Goal: Transaction & Acquisition: Book appointment/travel/reservation

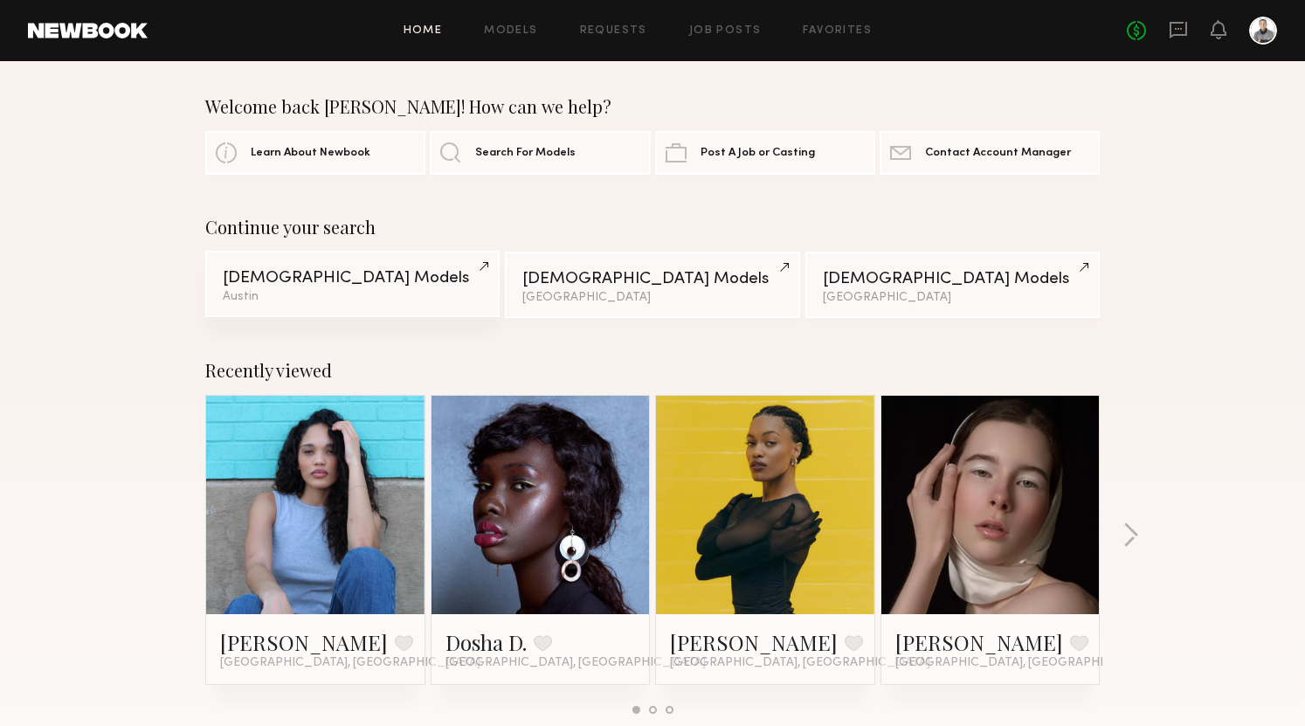
click at [400, 276] on div "[DEMOGRAPHIC_DATA] Models" at bounding box center [352, 278] width 259 height 17
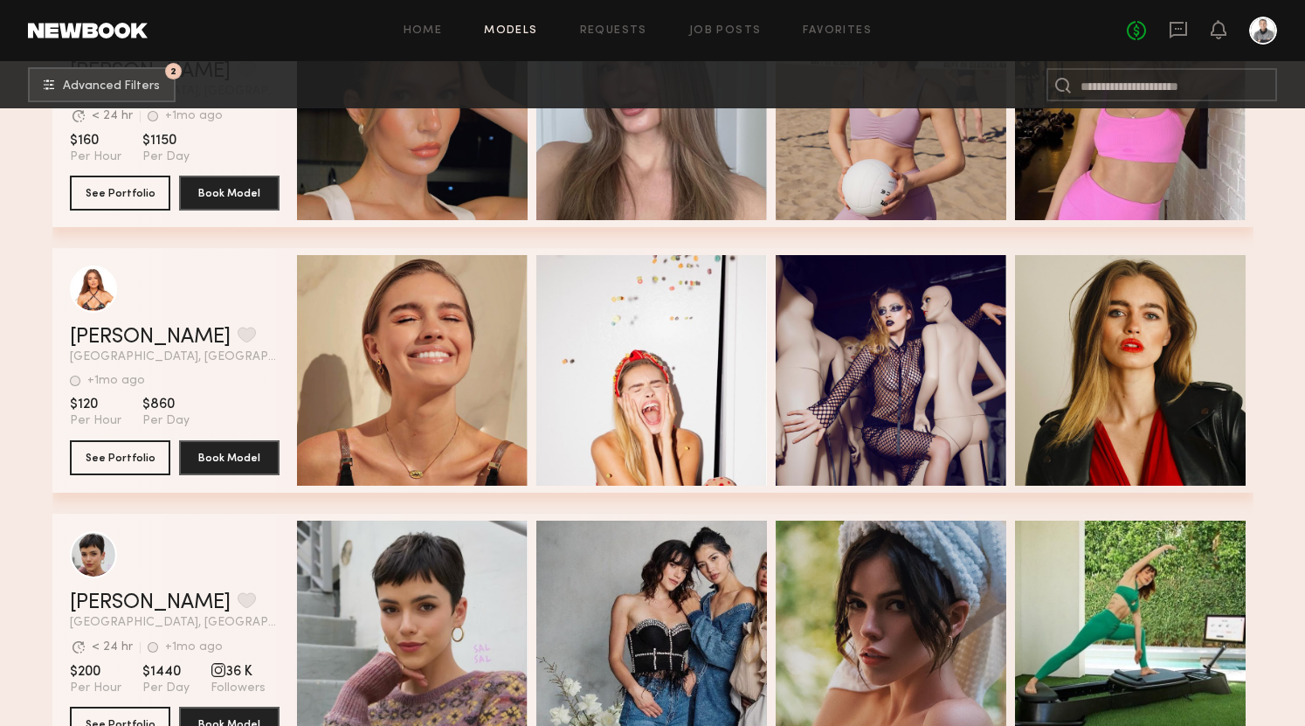
scroll to position [972, 0]
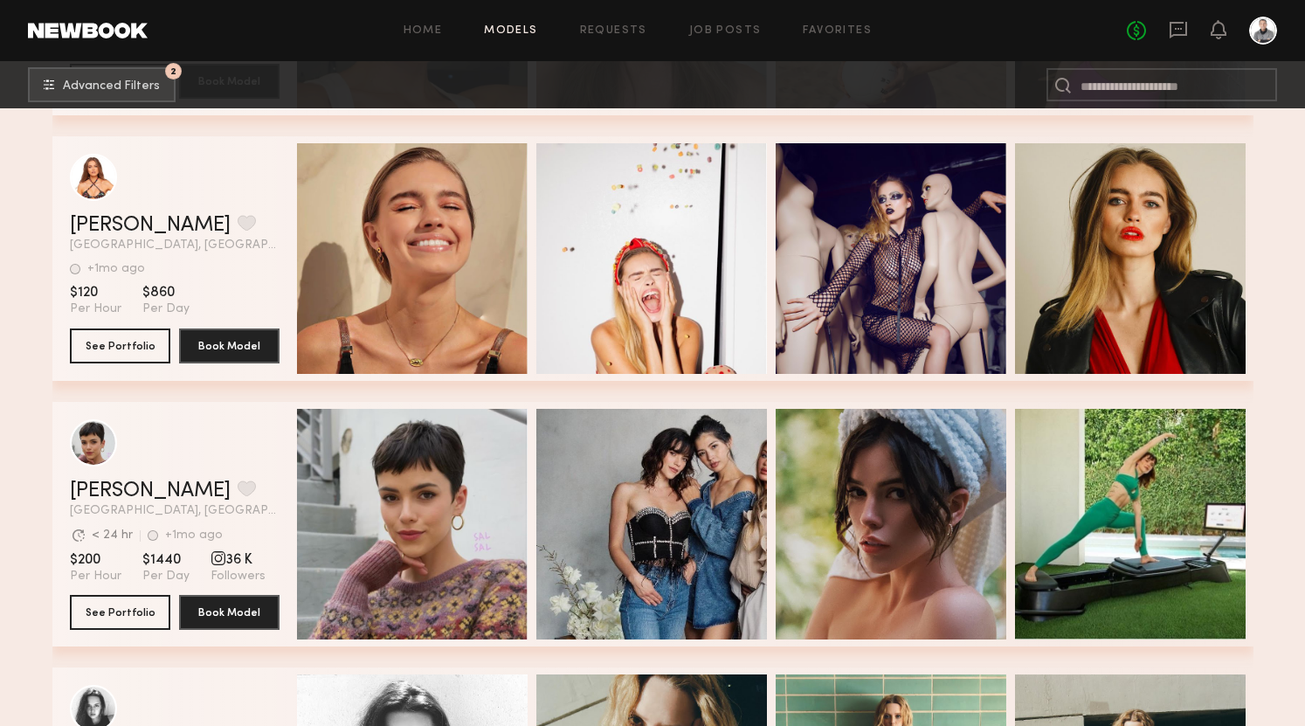
scroll to position [1065, 0]
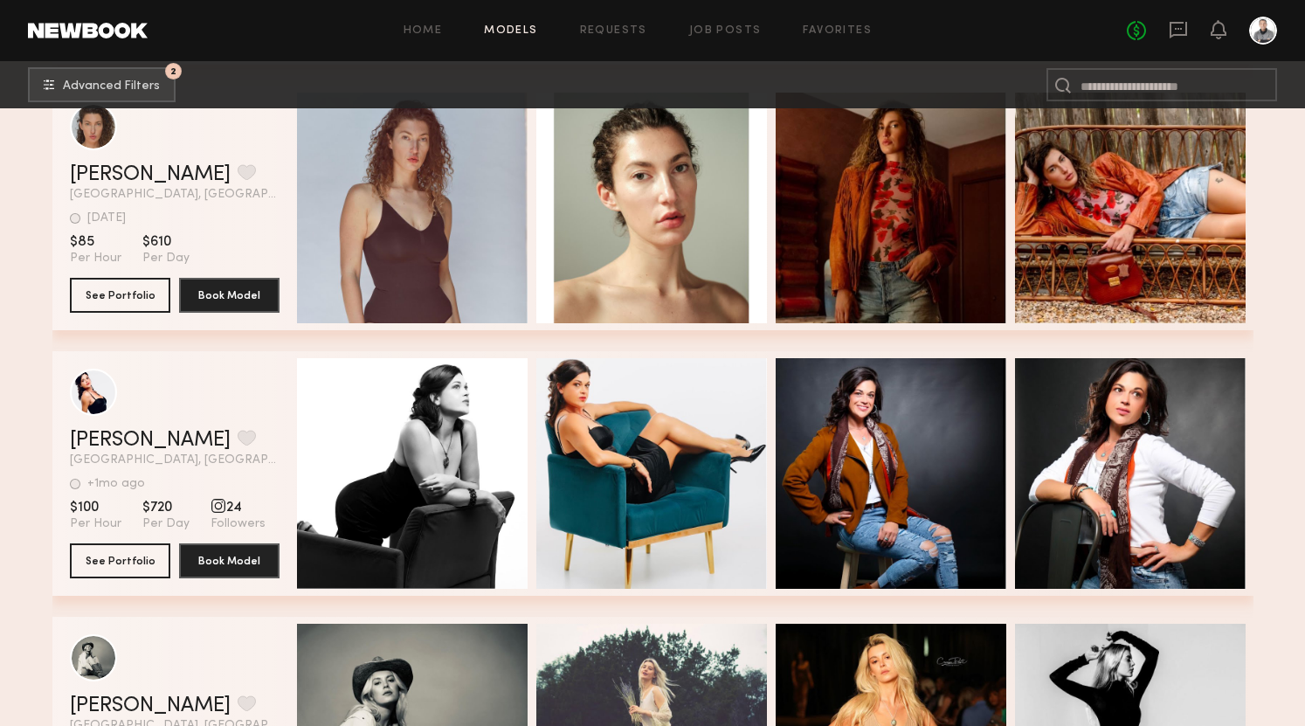
scroll to position [4283, 0]
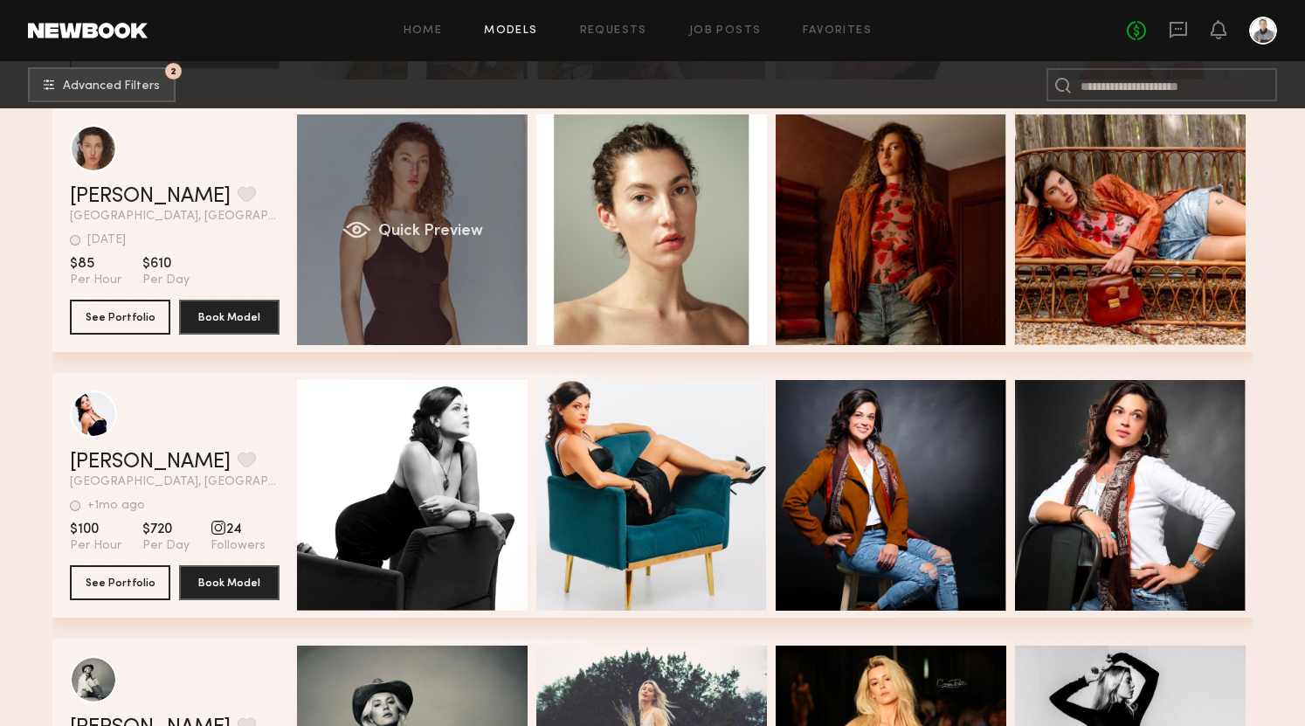
click at [416, 228] on span "Quick Preview" at bounding box center [429, 232] width 105 height 16
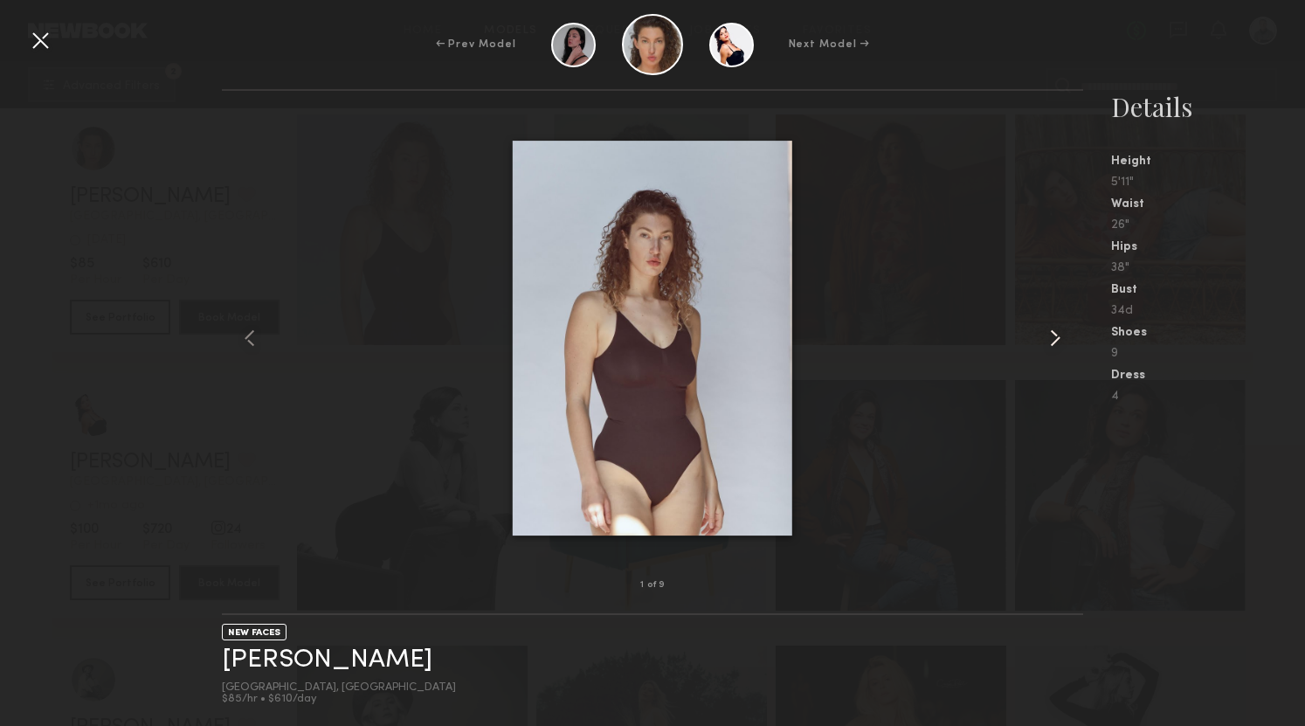
click at [1060, 339] on common-icon at bounding box center [1055, 338] width 28 height 28
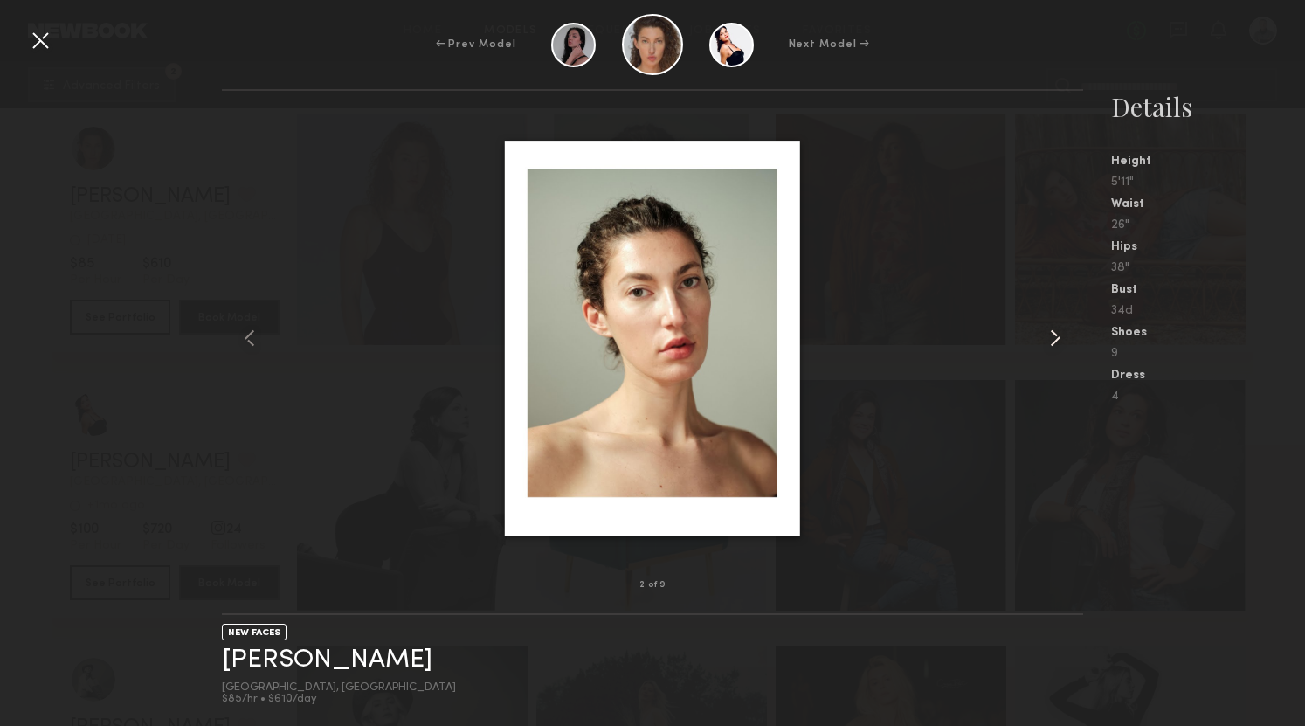
click at [1060, 339] on common-icon at bounding box center [1055, 338] width 28 height 28
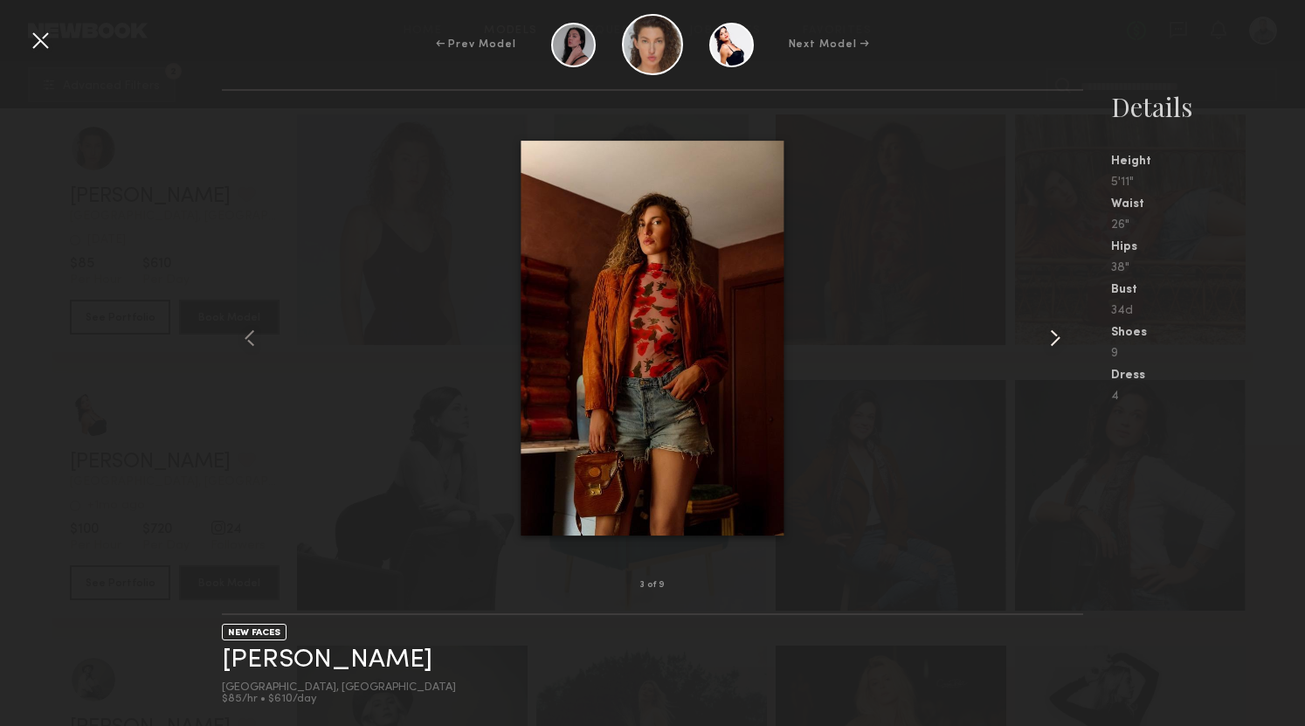
click at [1060, 339] on common-icon at bounding box center [1055, 338] width 28 height 28
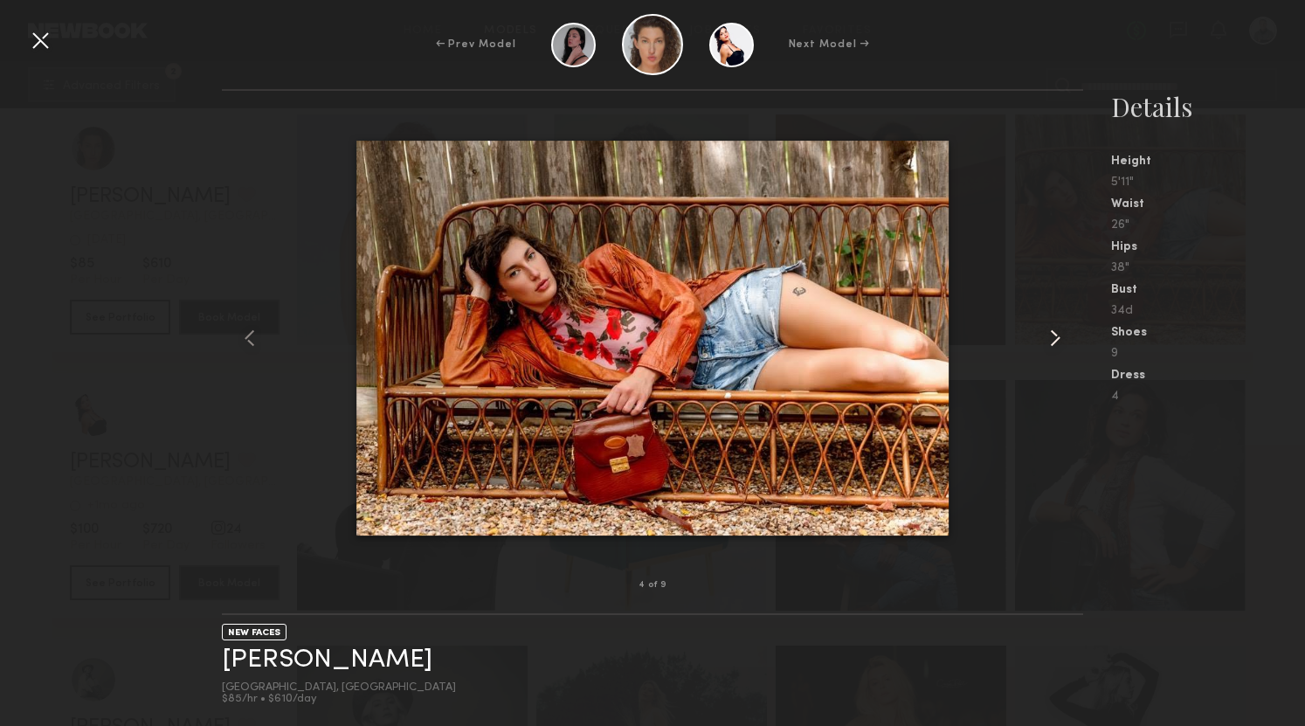
click at [1060, 339] on common-icon at bounding box center [1055, 338] width 28 height 28
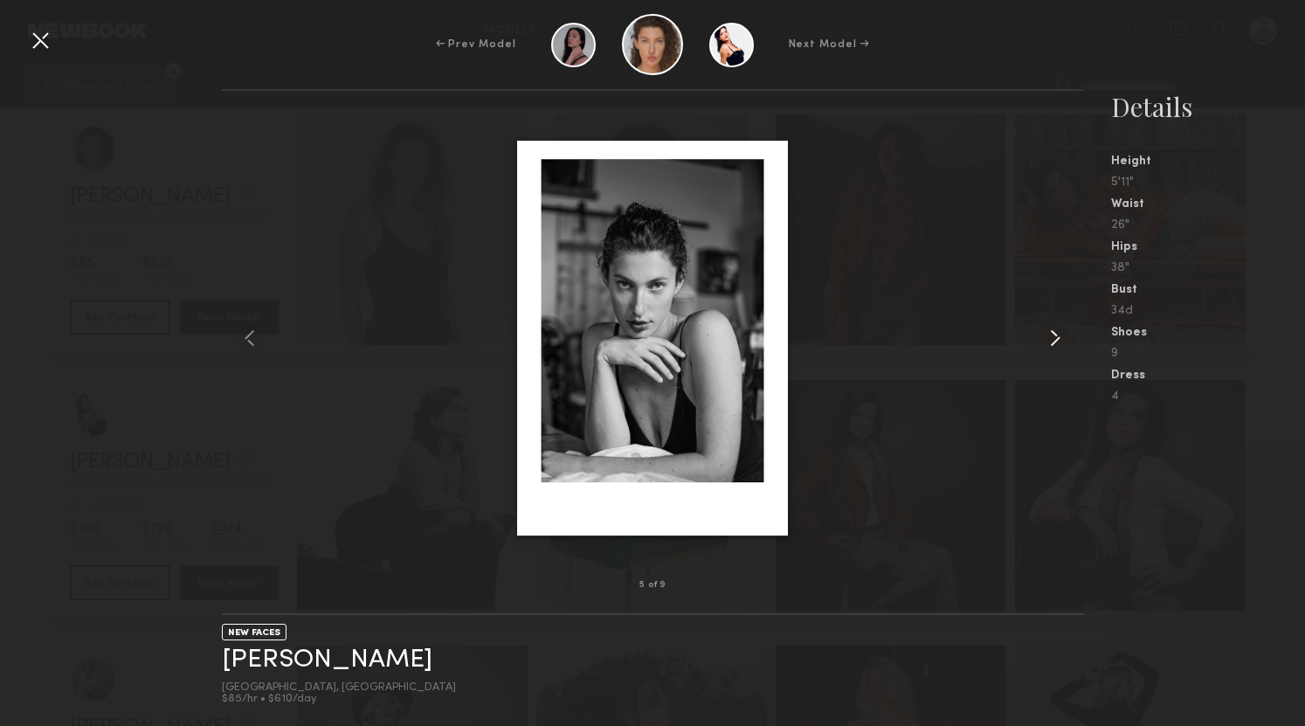
click at [1060, 339] on common-icon at bounding box center [1055, 338] width 28 height 28
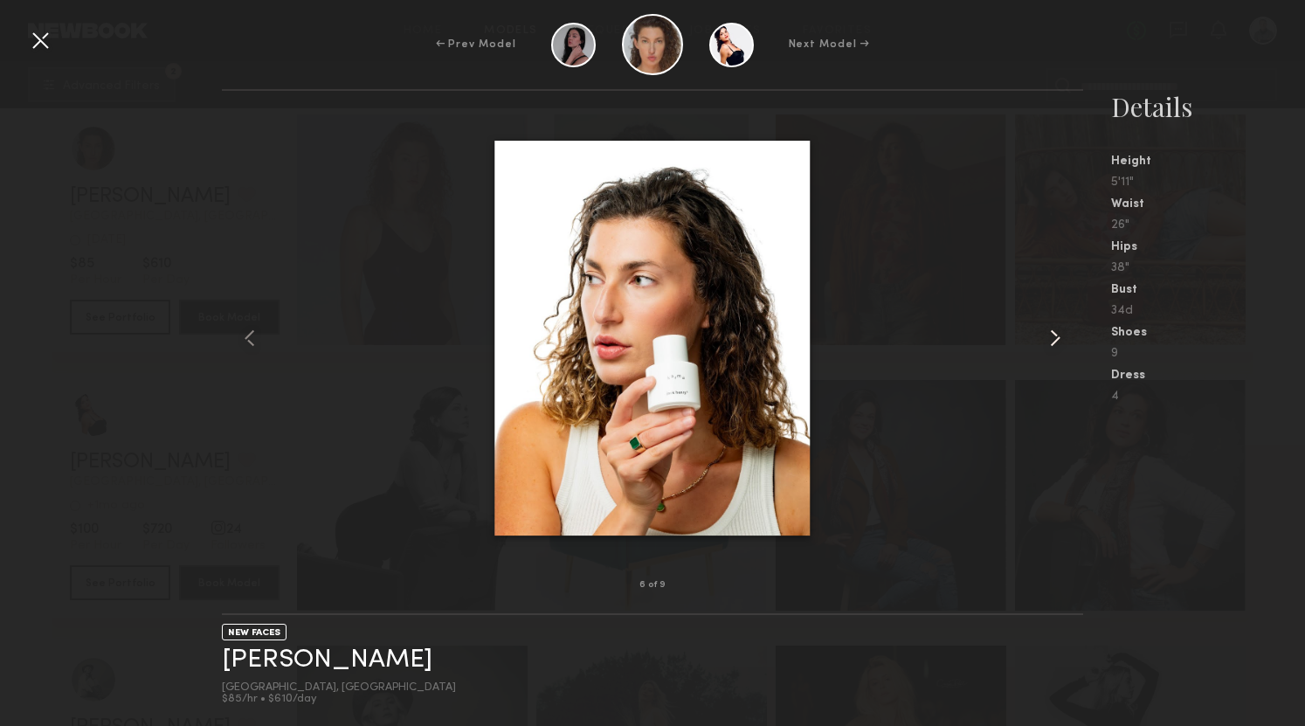
click at [1060, 339] on common-icon at bounding box center [1055, 338] width 28 height 28
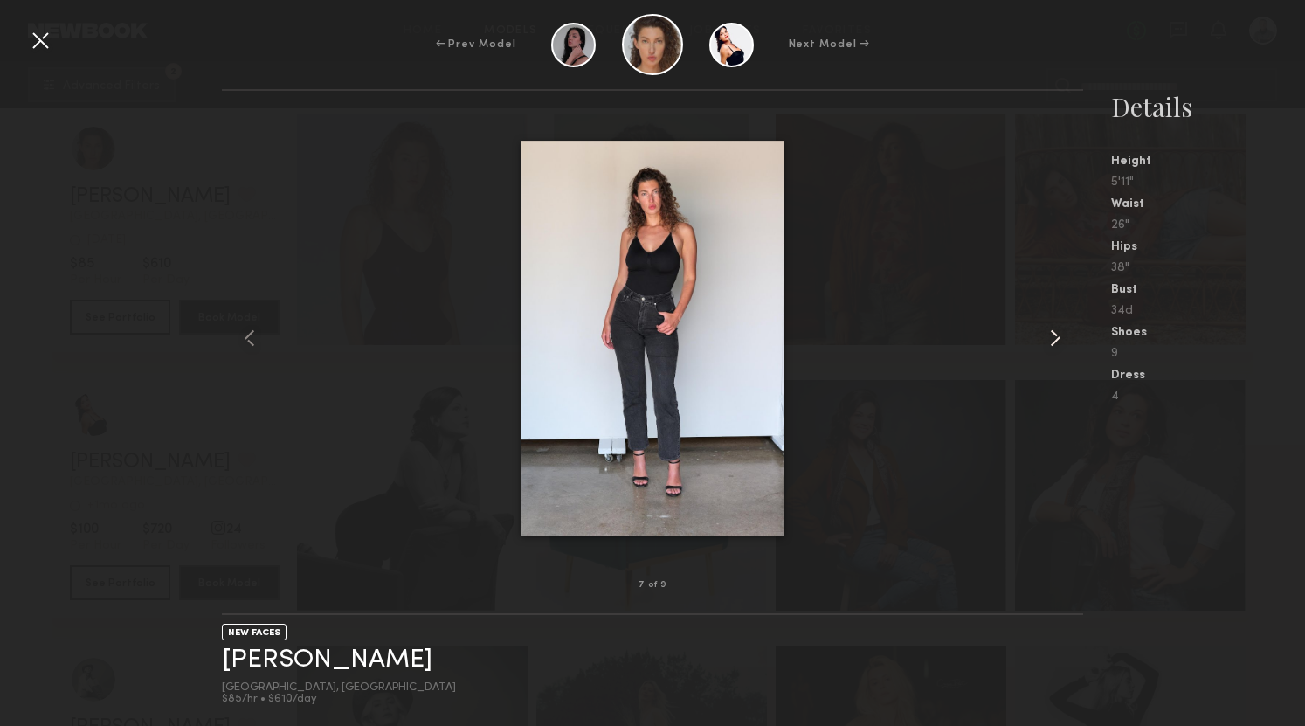
click at [1060, 339] on common-icon at bounding box center [1055, 338] width 28 height 28
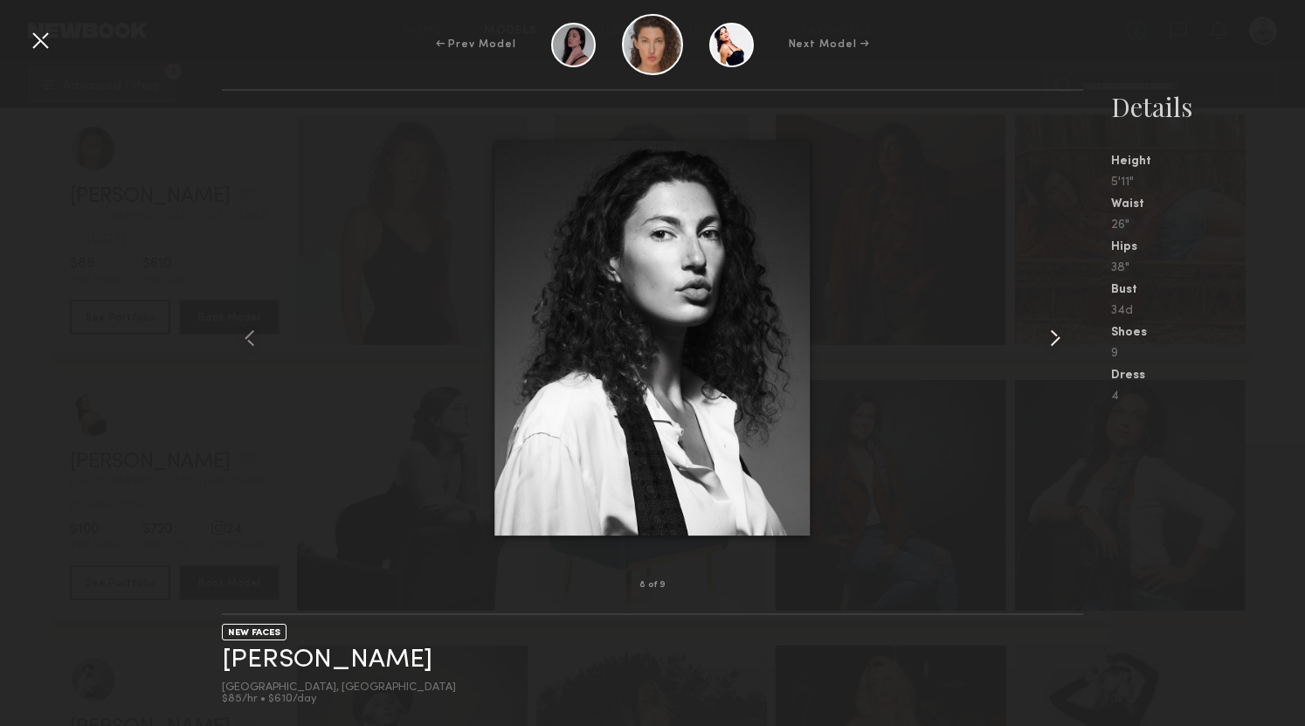
click at [1060, 339] on common-icon at bounding box center [1055, 338] width 28 height 28
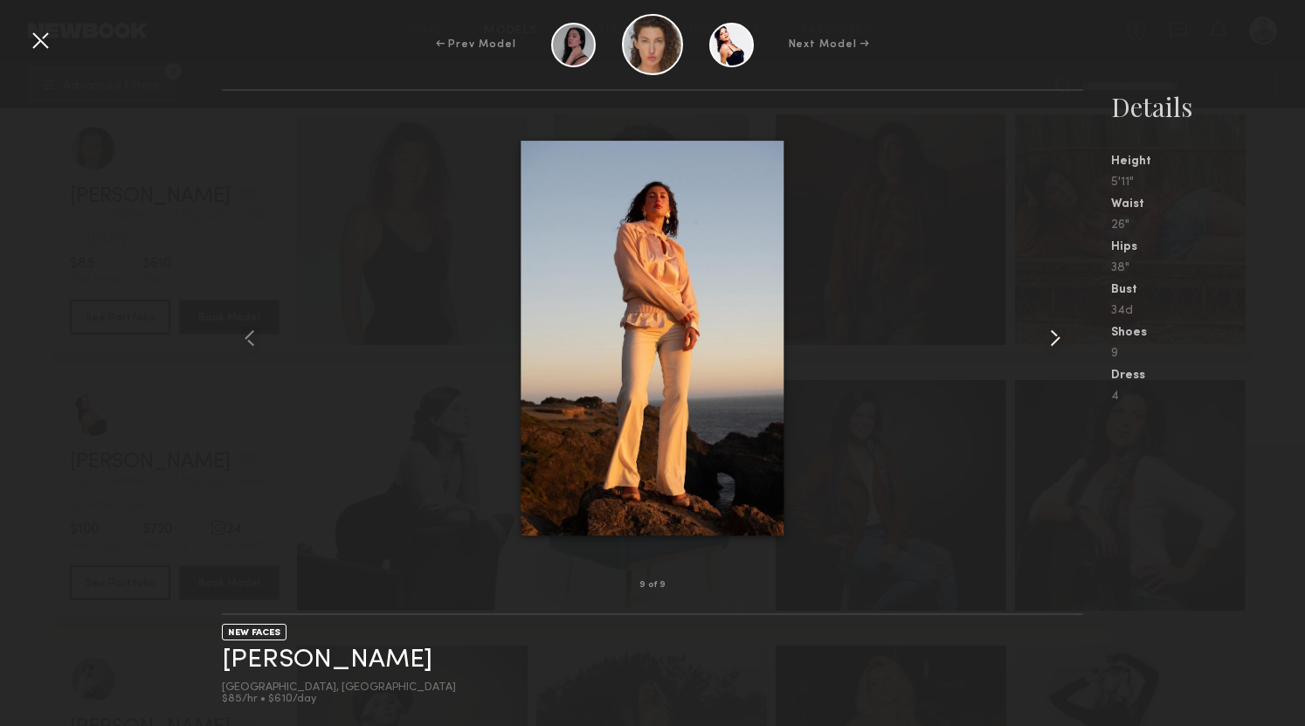
click at [1060, 339] on common-icon at bounding box center [1055, 338] width 28 height 28
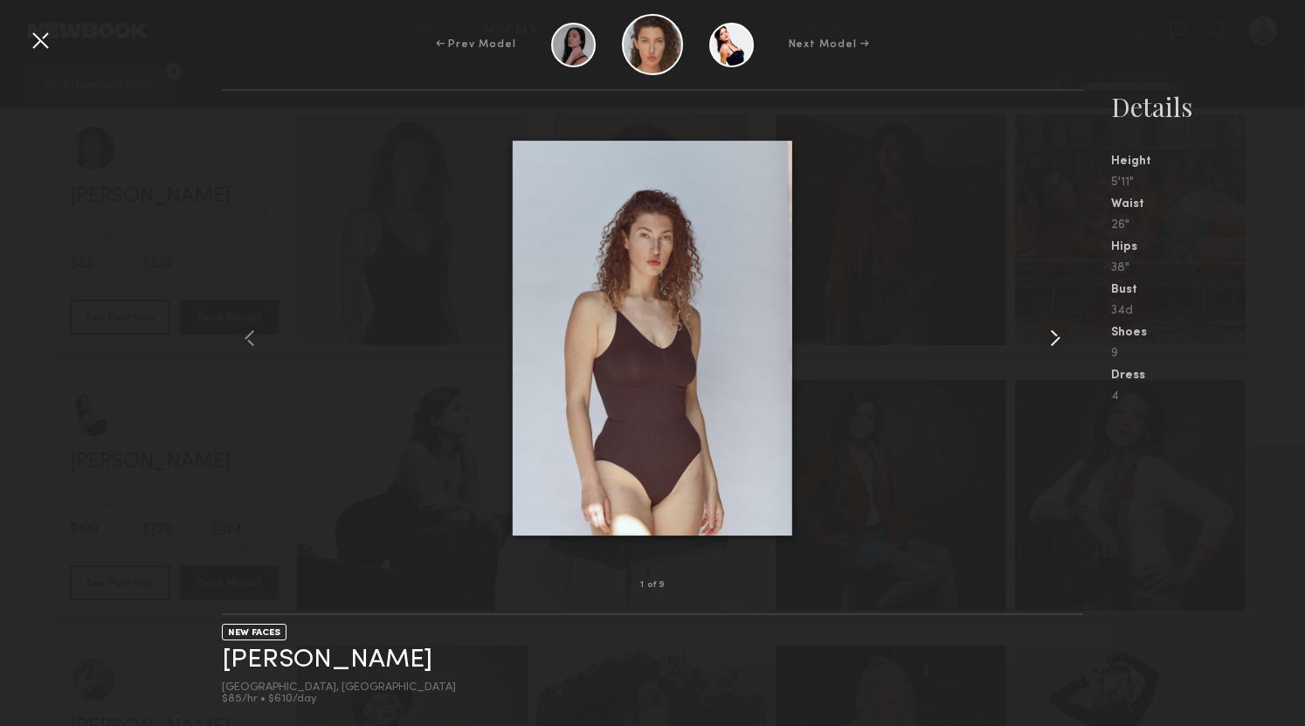
click at [1060, 339] on common-icon at bounding box center [1055, 338] width 28 height 28
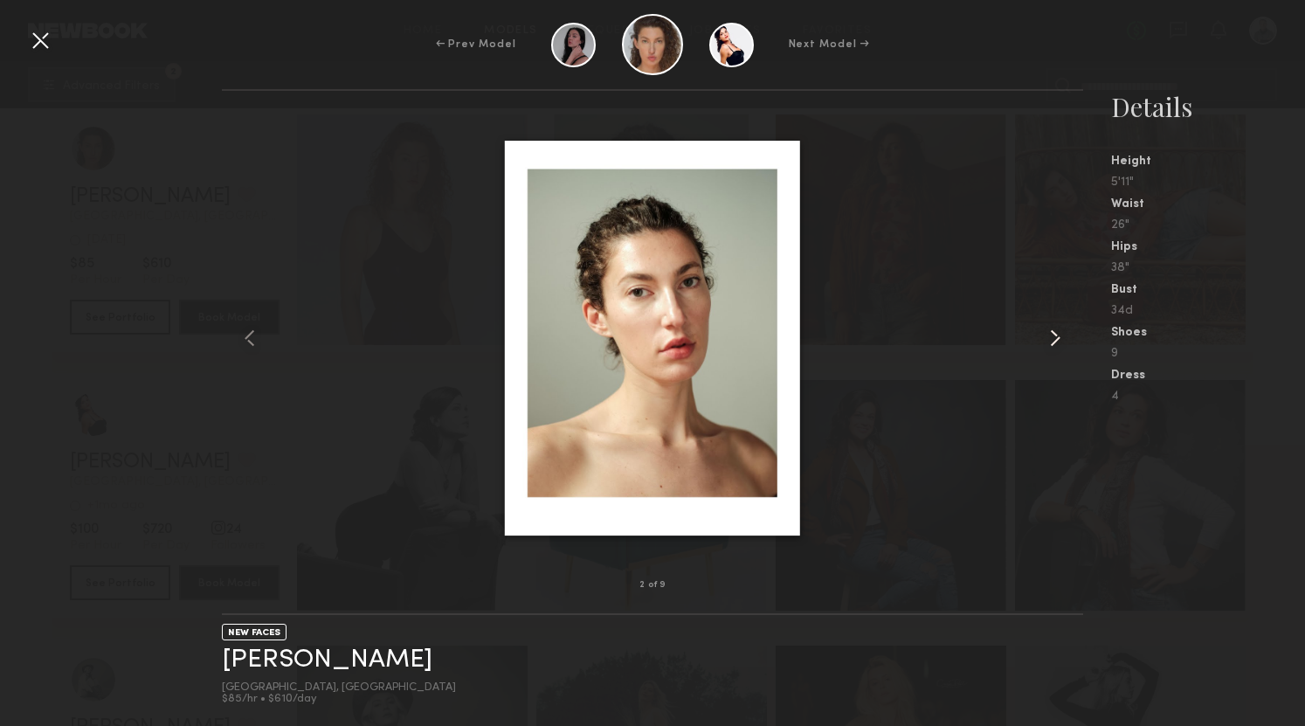
click at [1060, 339] on common-icon at bounding box center [1055, 338] width 28 height 28
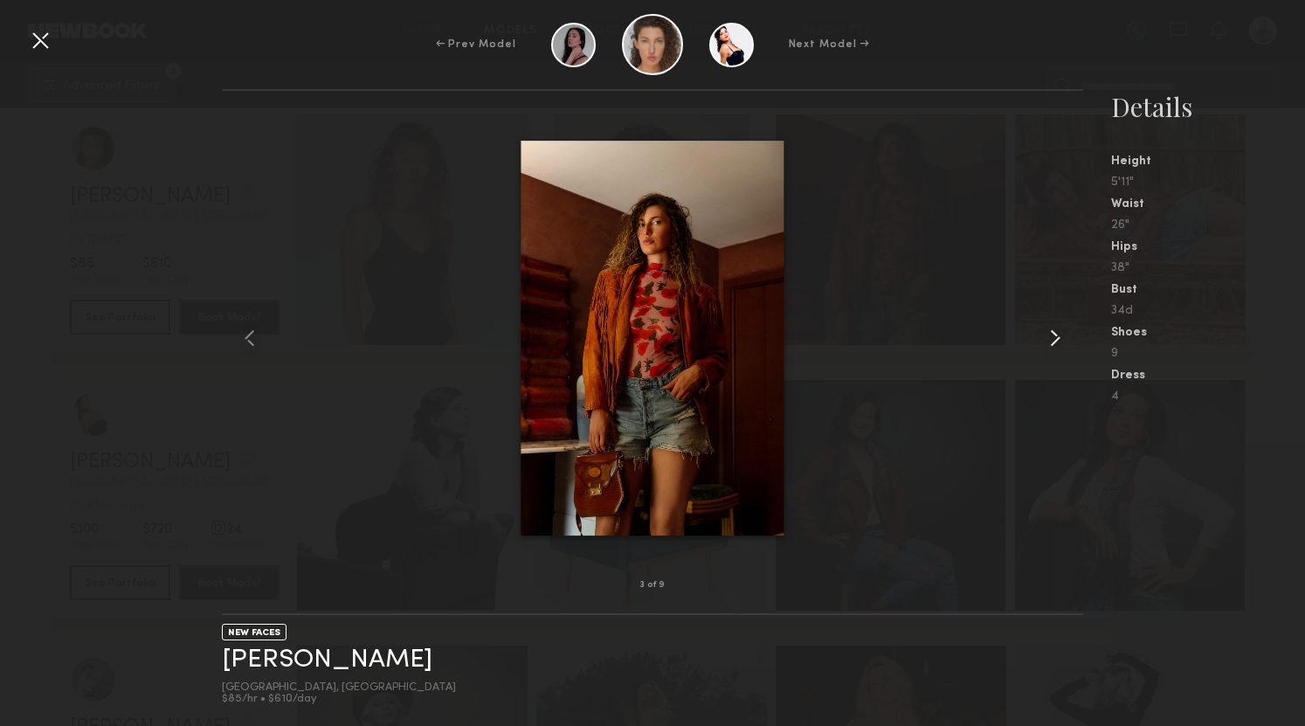
click at [1060, 339] on common-icon at bounding box center [1055, 338] width 28 height 28
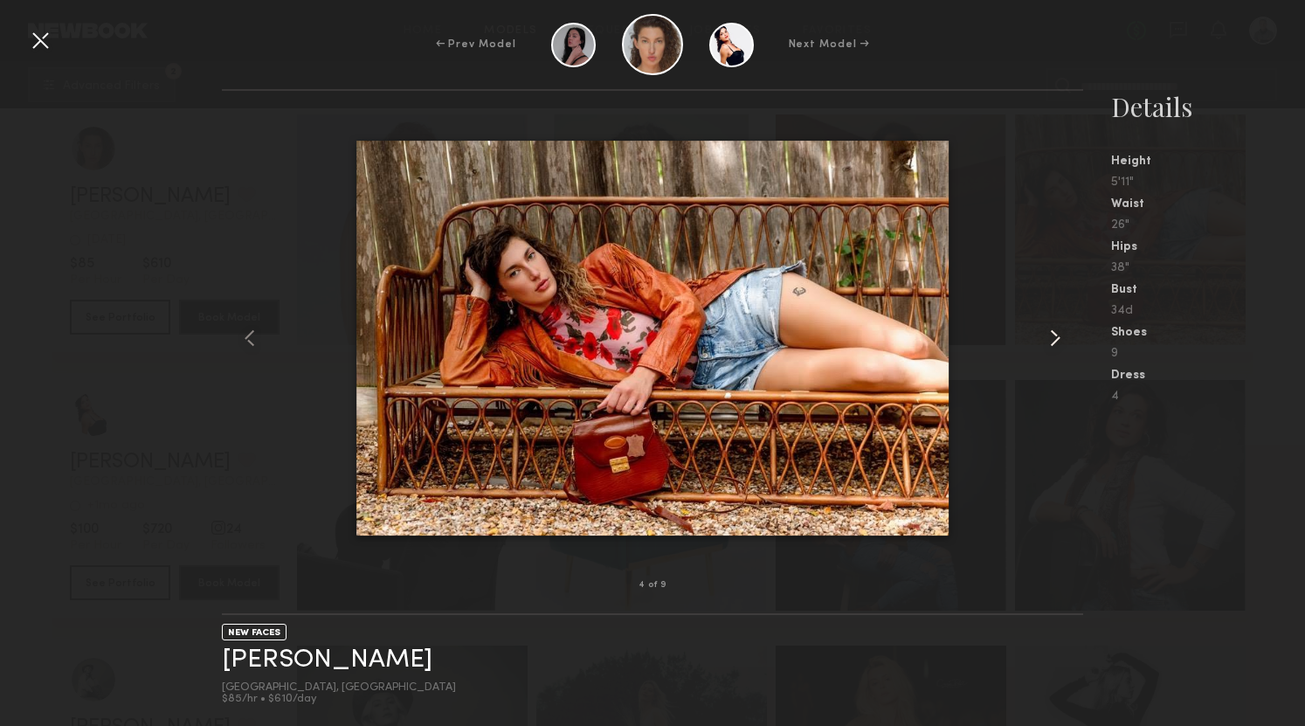
click at [1060, 339] on common-icon at bounding box center [1055, 338] width 28 height 28
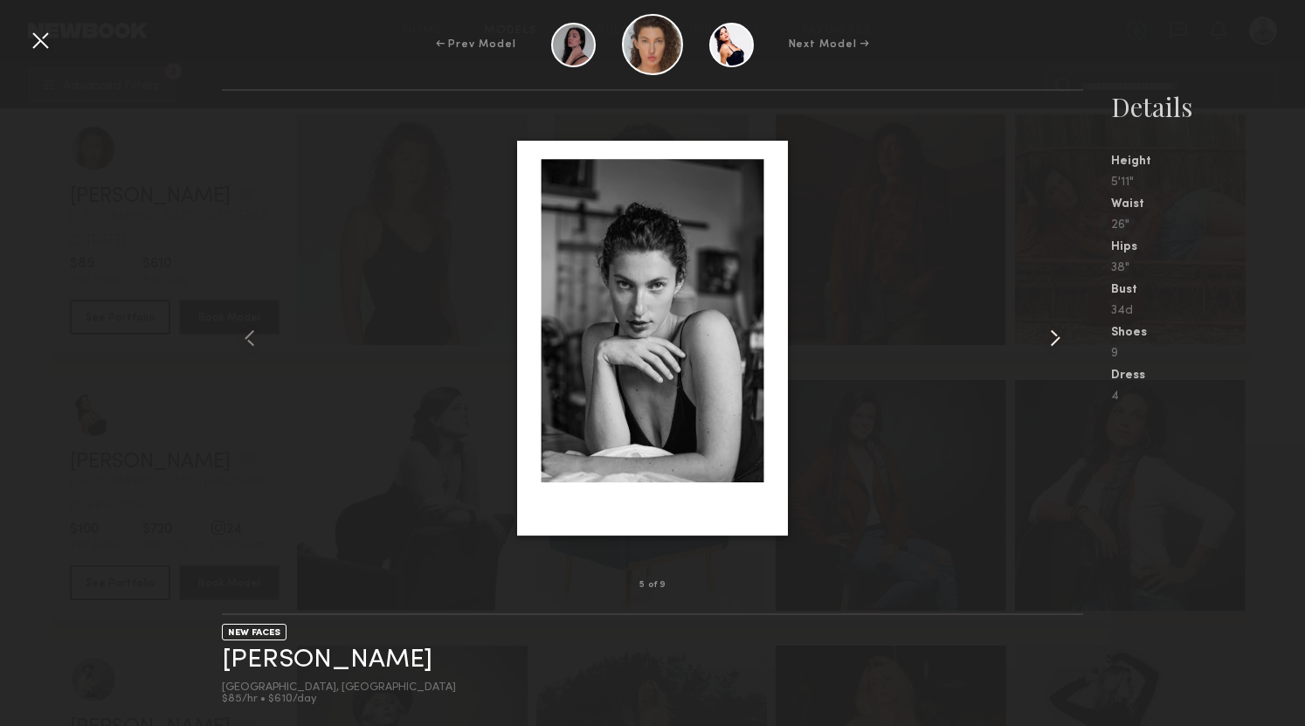
click at [1060, 339] on common-icon at bounding box center [1055, 338] width 28 height 28
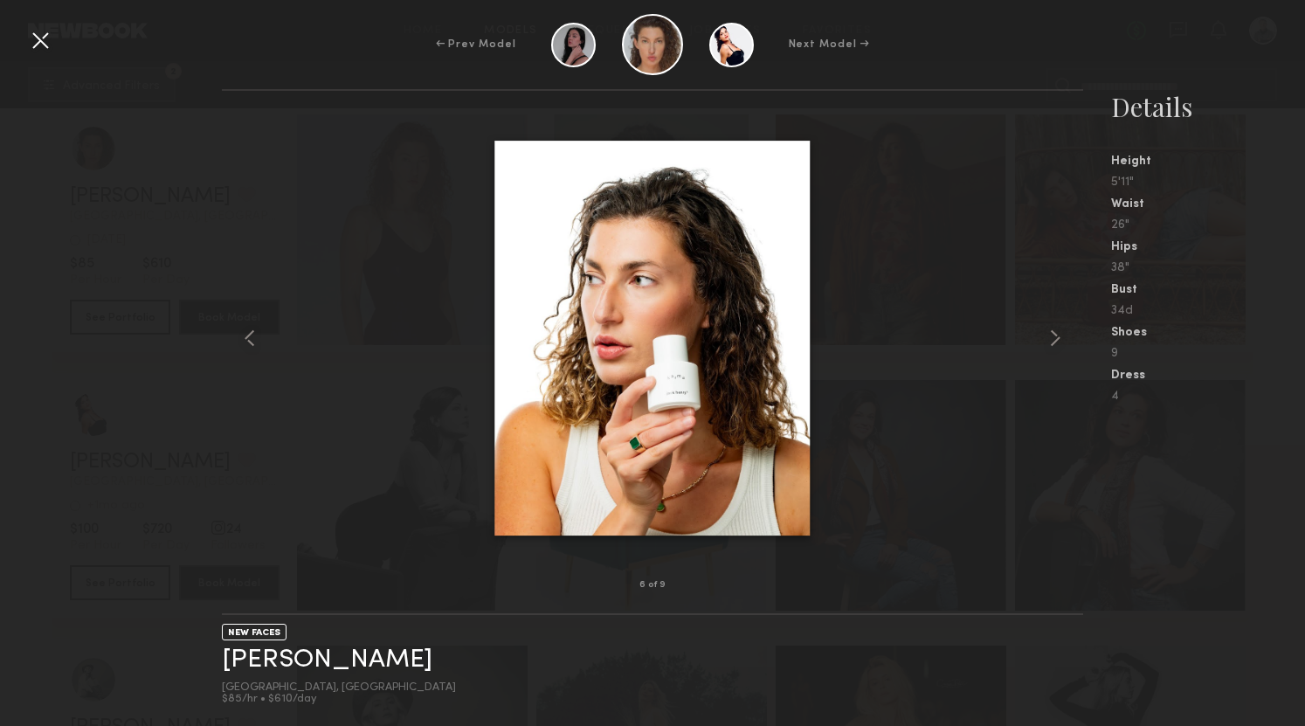
click at [38, 36] on div at bounding box center [40, 40] width 28 height 28
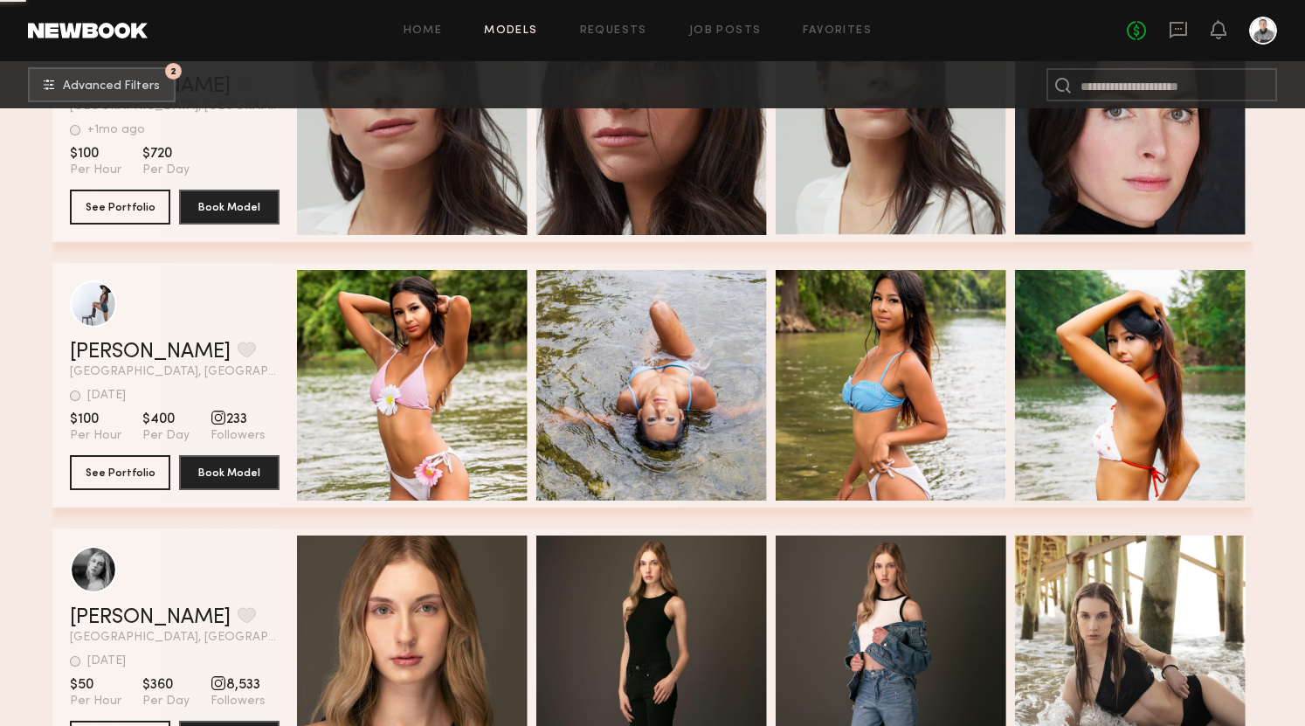
scroll to position [5208, 0]
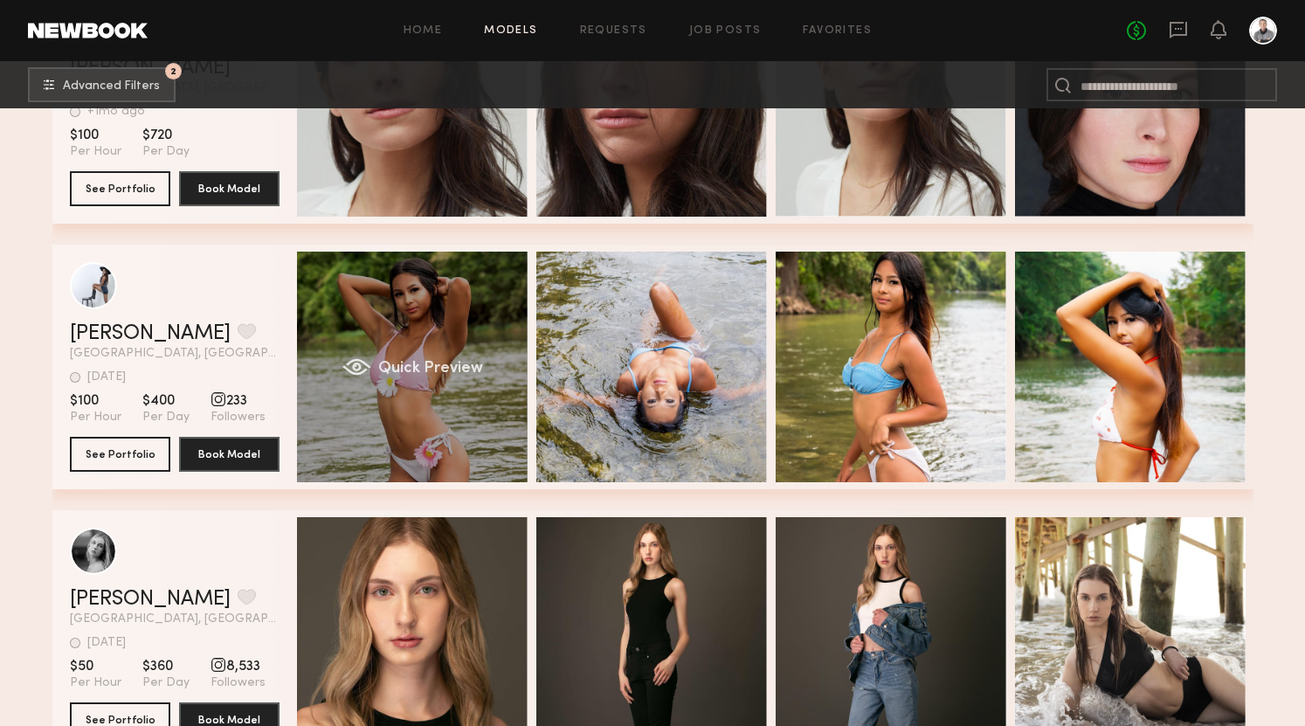
click at [398, 354] on div "Quick Preview" at bounding box center [412, 367] width 231 height 231
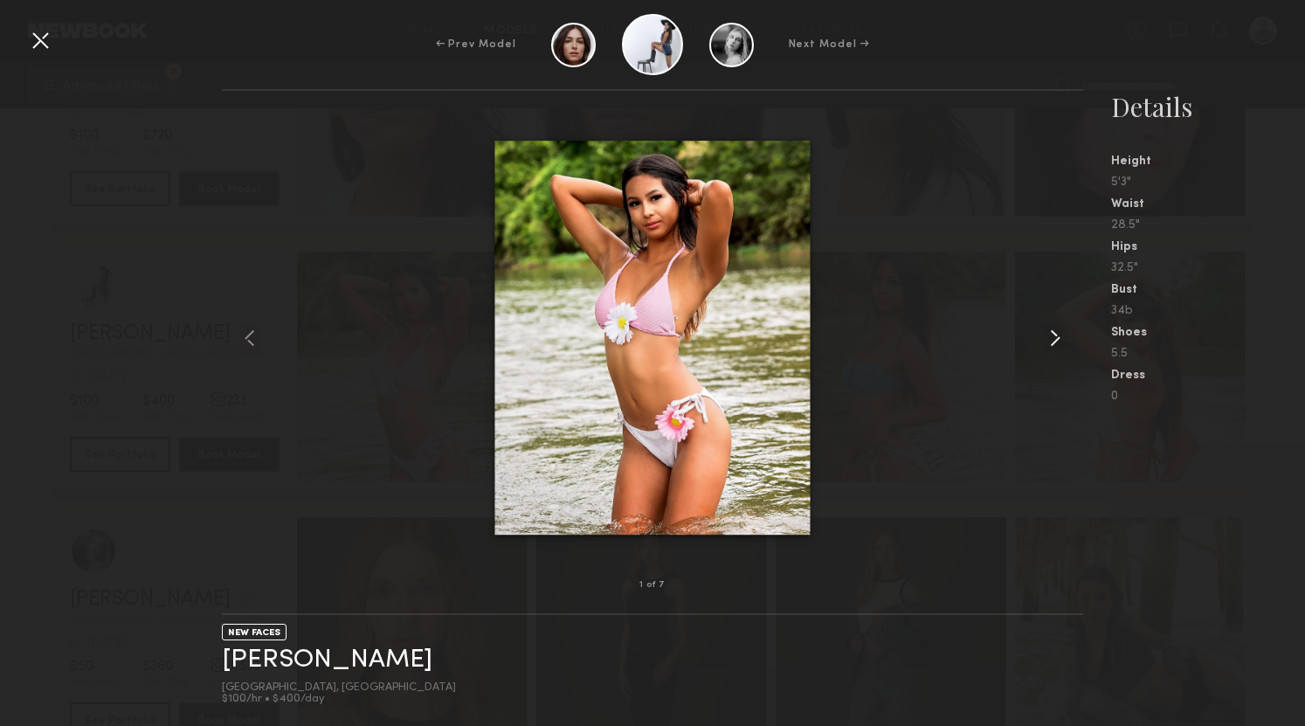
click at [1046, 340] on common-icon at bounding box center [1055, 338] width 28 height 28
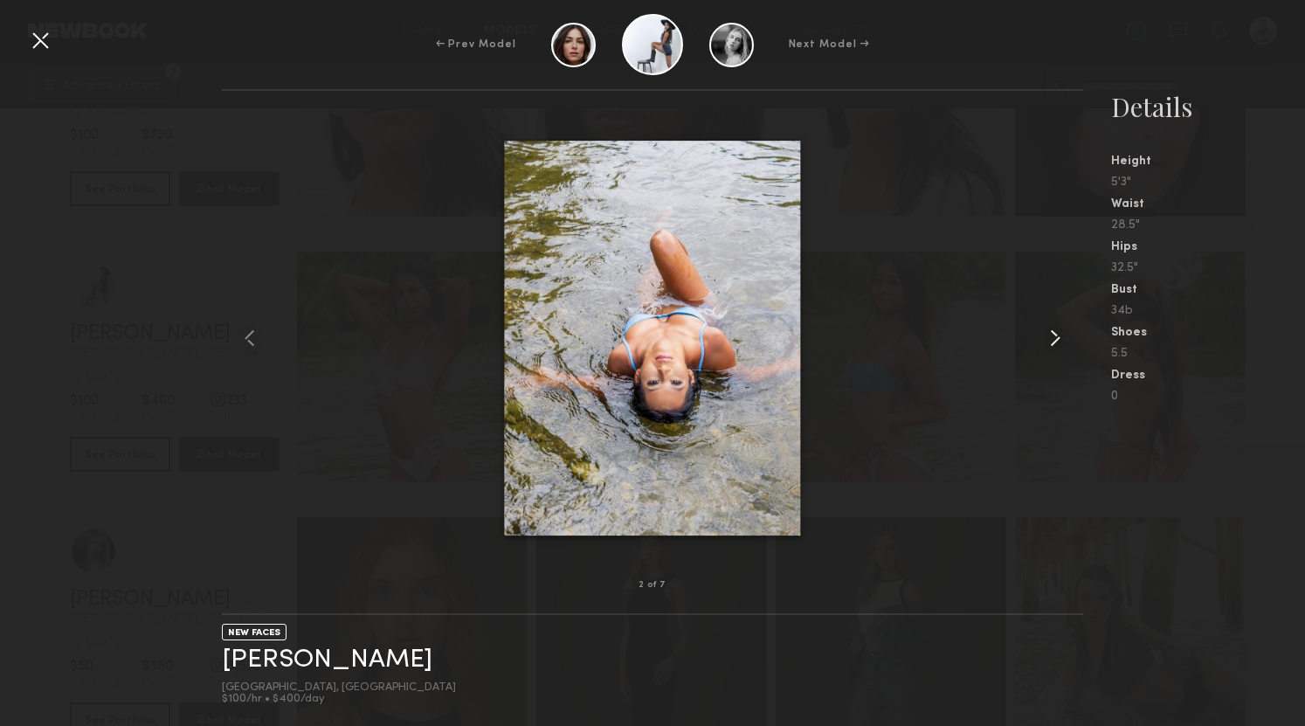
click at [1046, 340] on common-icon at bounding box center [1055, 338] width 28 height 28
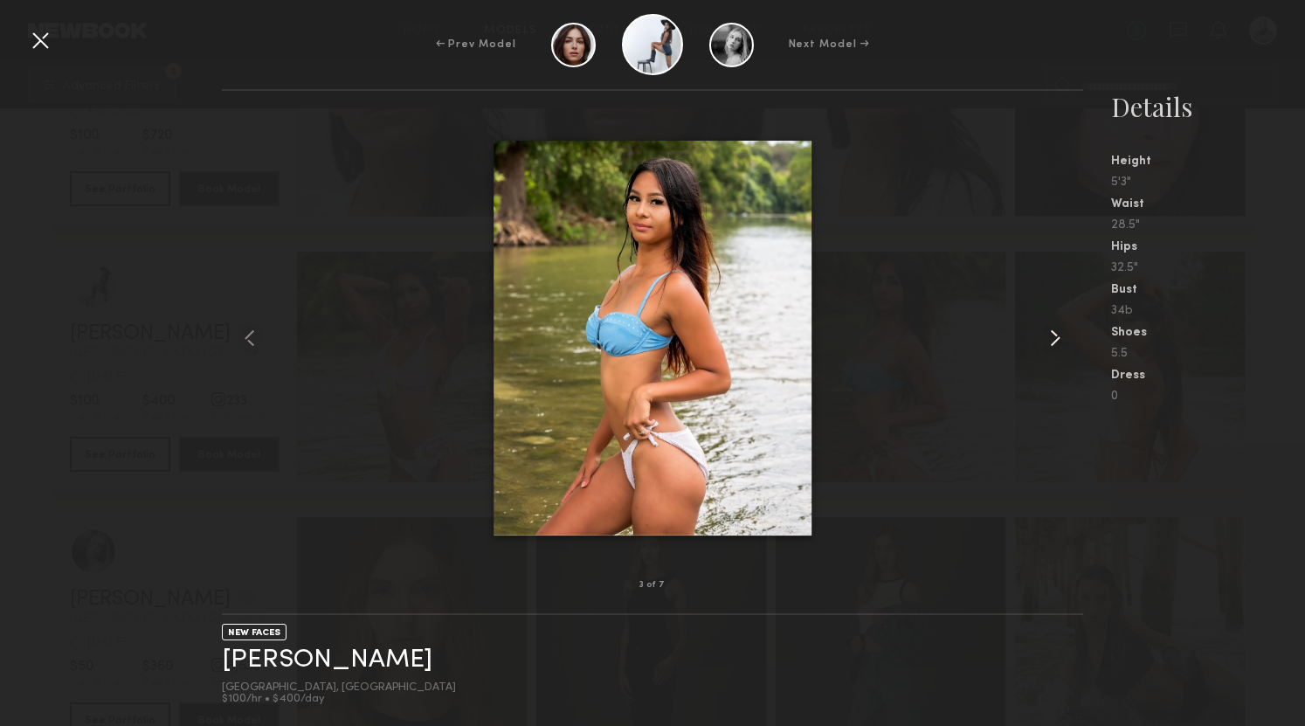
click at [1046, 340] on common-icon at bounding box center [1055, 338] width 28 height 28
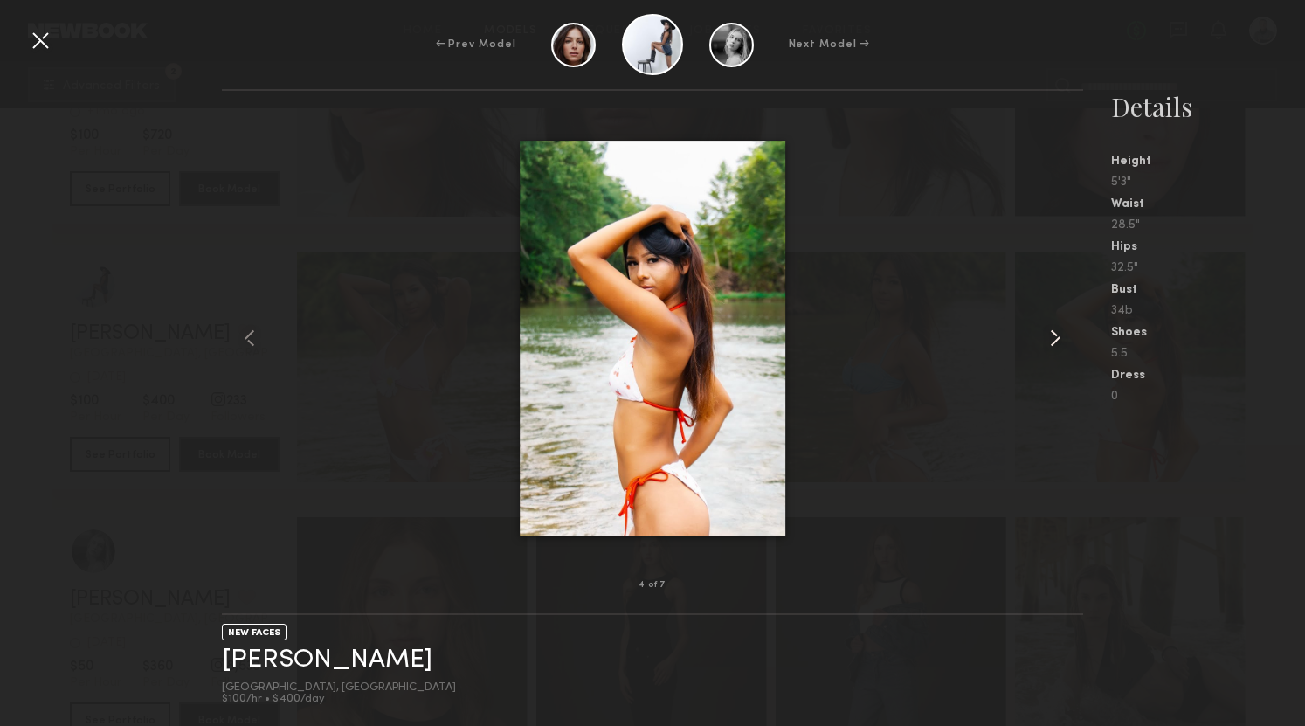
click at [1046, 340] on common-icon at bounding box center [1055, 338] width 28 height 28
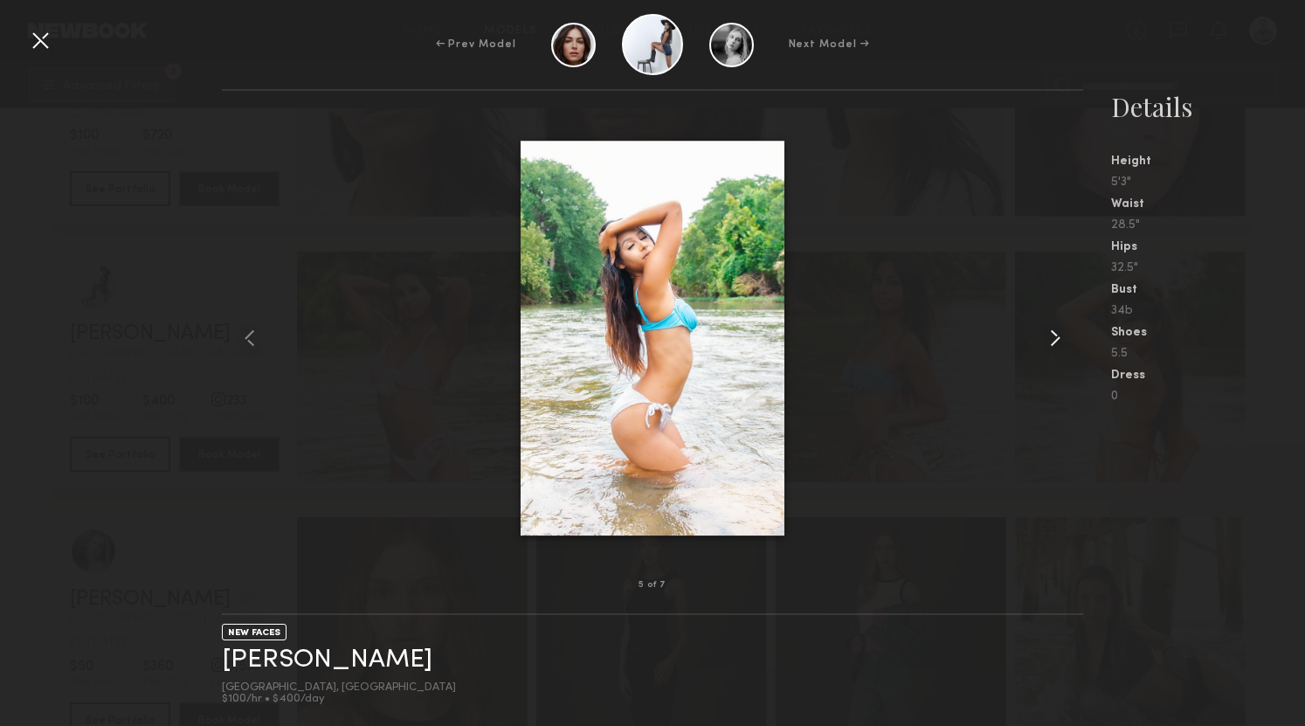
click at [1046, 340] on common-icon at bounding box center [1055, 338] width 28 height 28
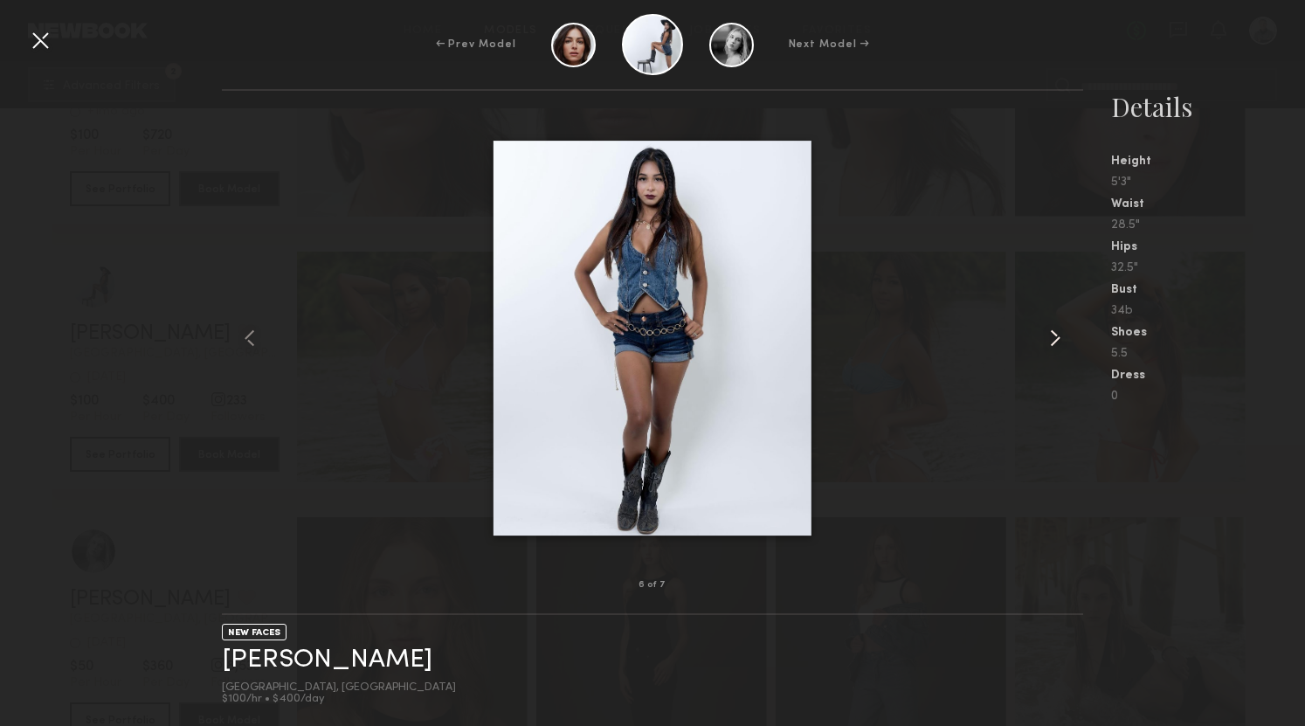
click at [1046, 340] on common-icon at bounding box center [1055, 338] width 28 height 28
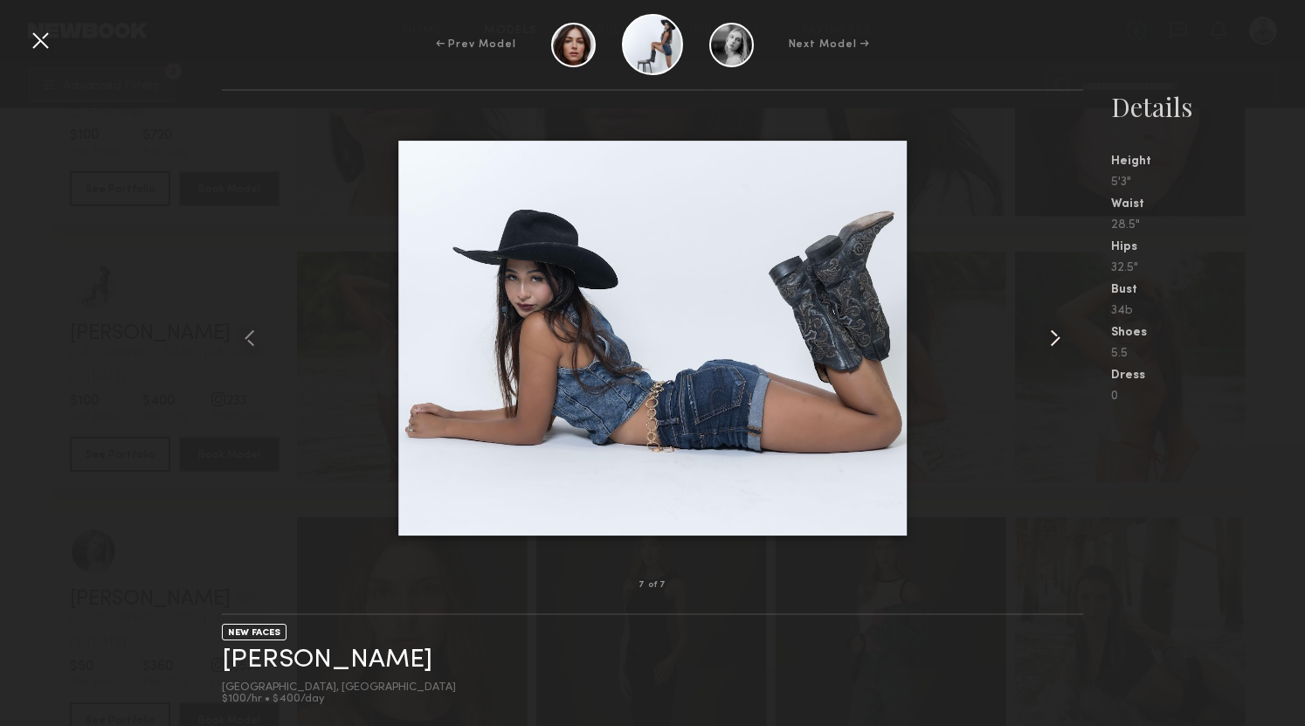
click at [1046, 340] on common-icon at bounding box center [1055, 338] width 28 height 28
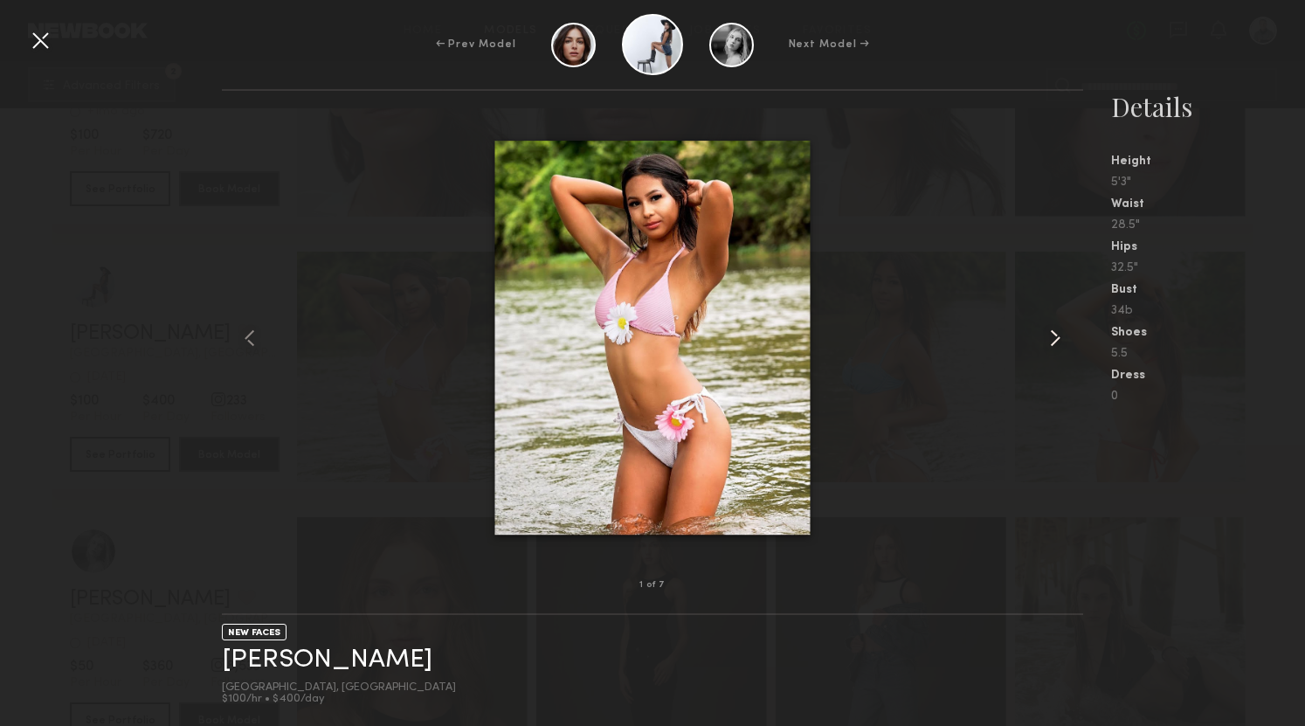
click at [1046, 340] on common-icon at bounding box center [1055, 338] width 28 height 28
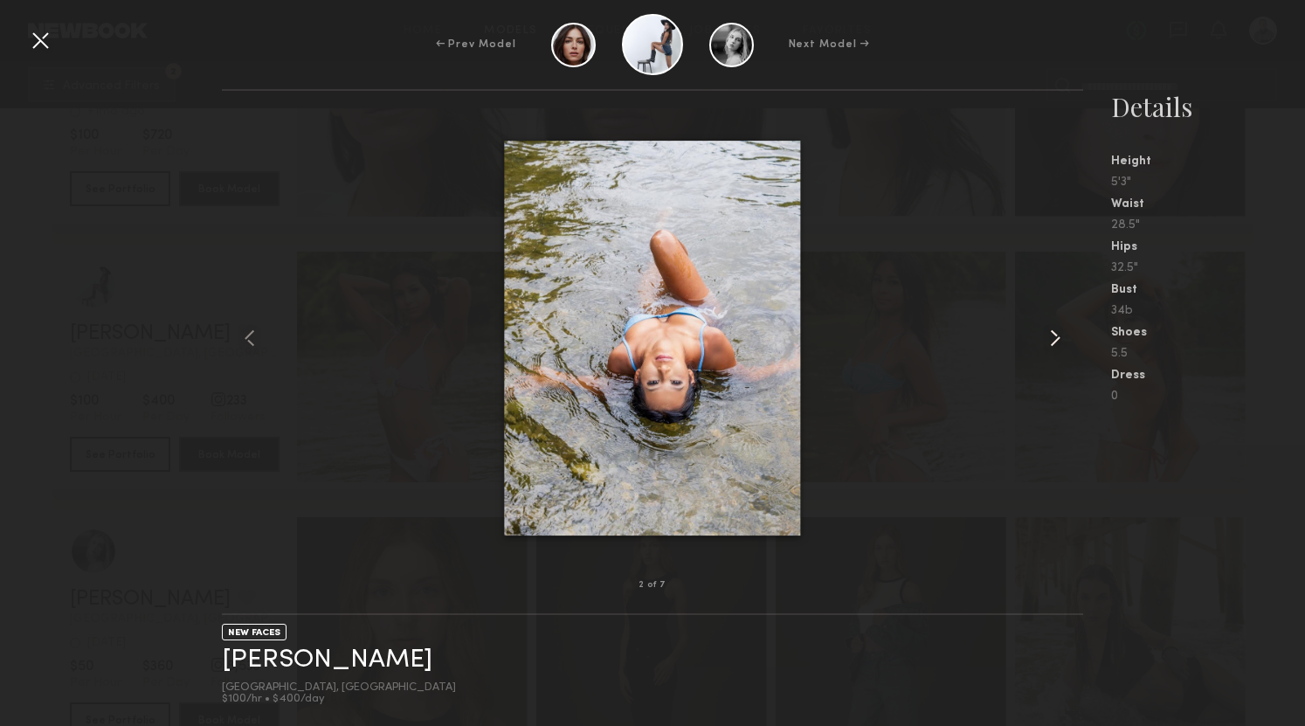
click at [1046, 340] on common-icon at bounding box center [1055, 338] width 28 height 28
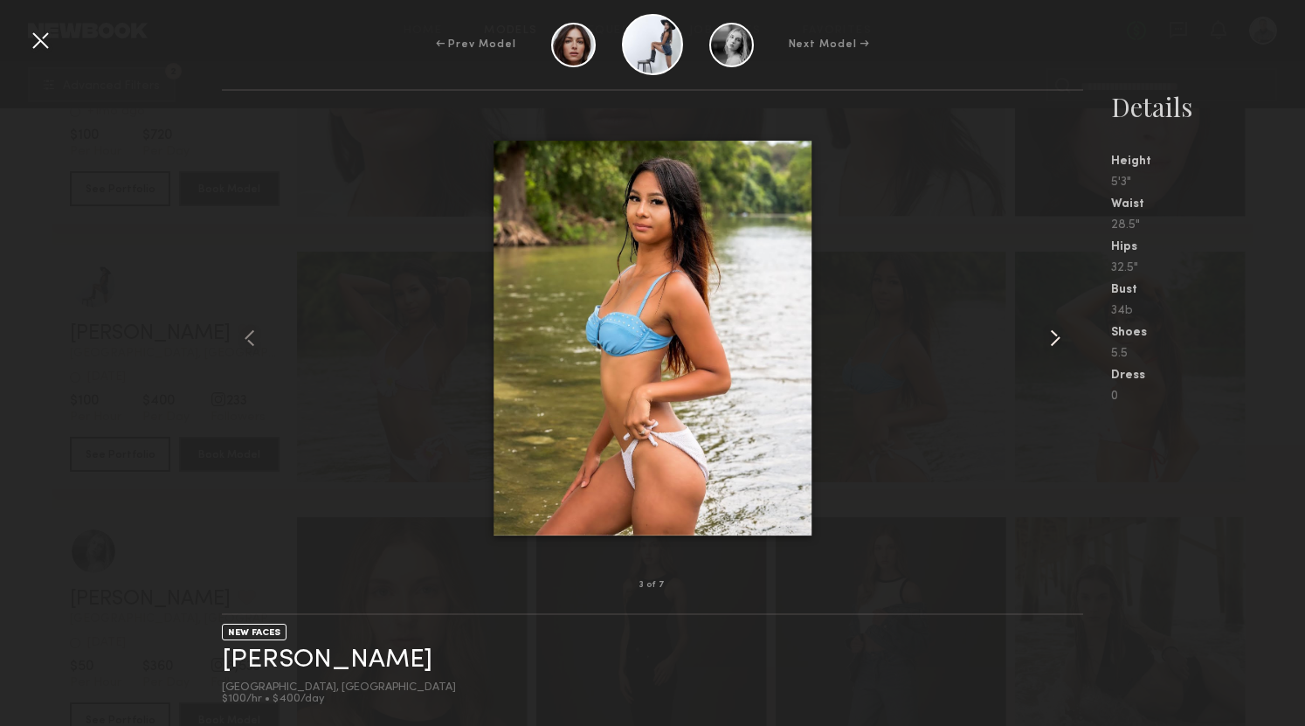
click at [1046, 340] on common-icon at bounding box center [1055, 338] width 28 height 28
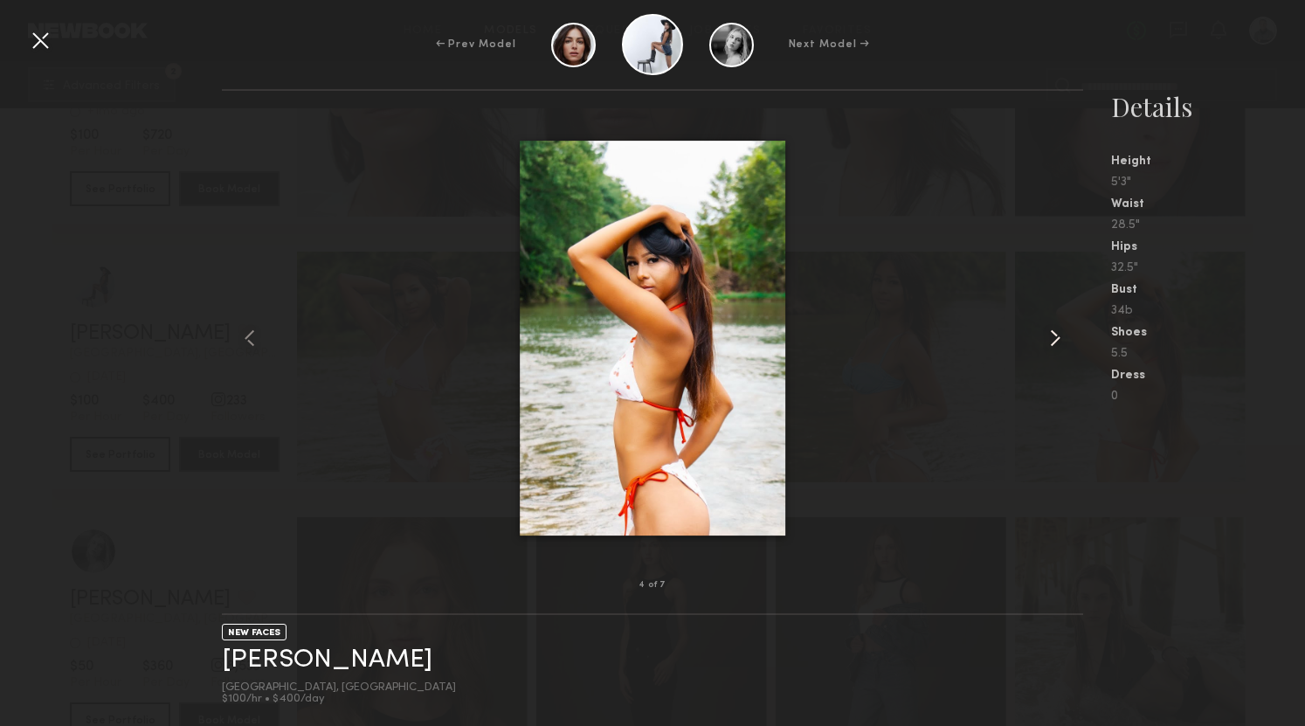
click at [1046, 340] on common-icon at bounding box center [1055, 338] width 28 height 28
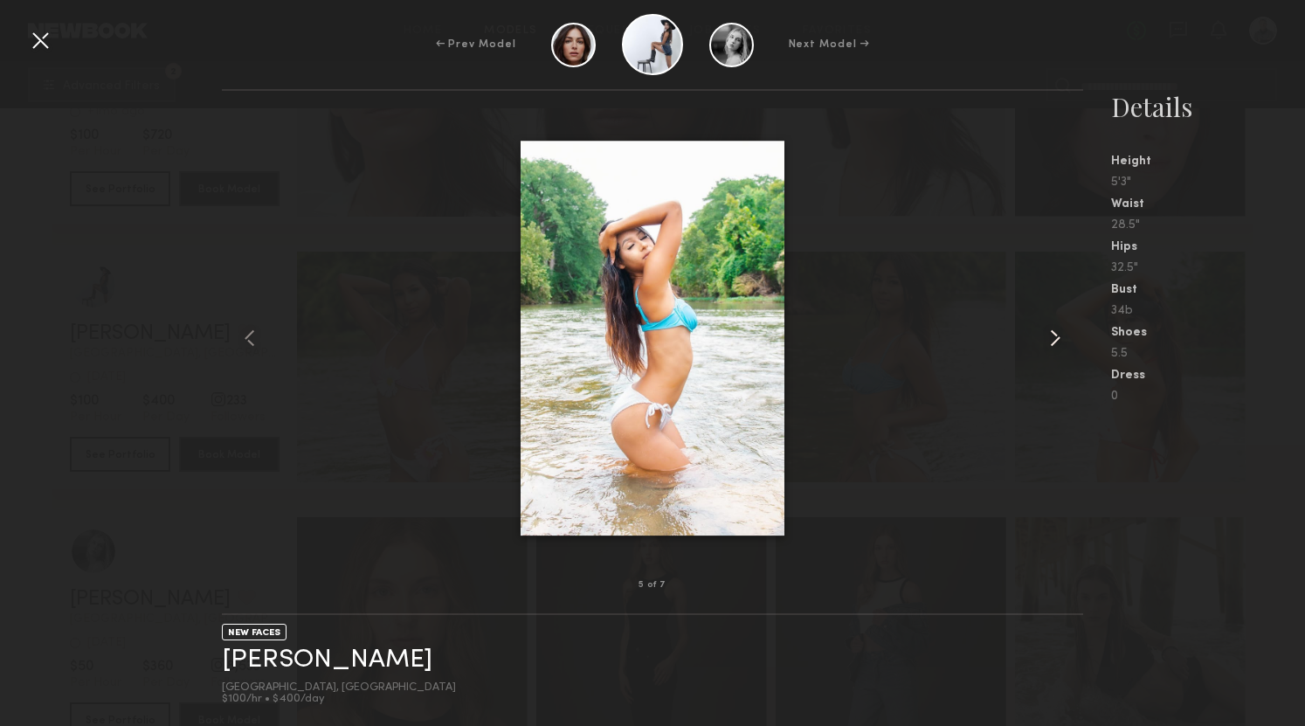
click at [1046, 340] on common-icon at bounding box center [1055, 338] width 28 height 28
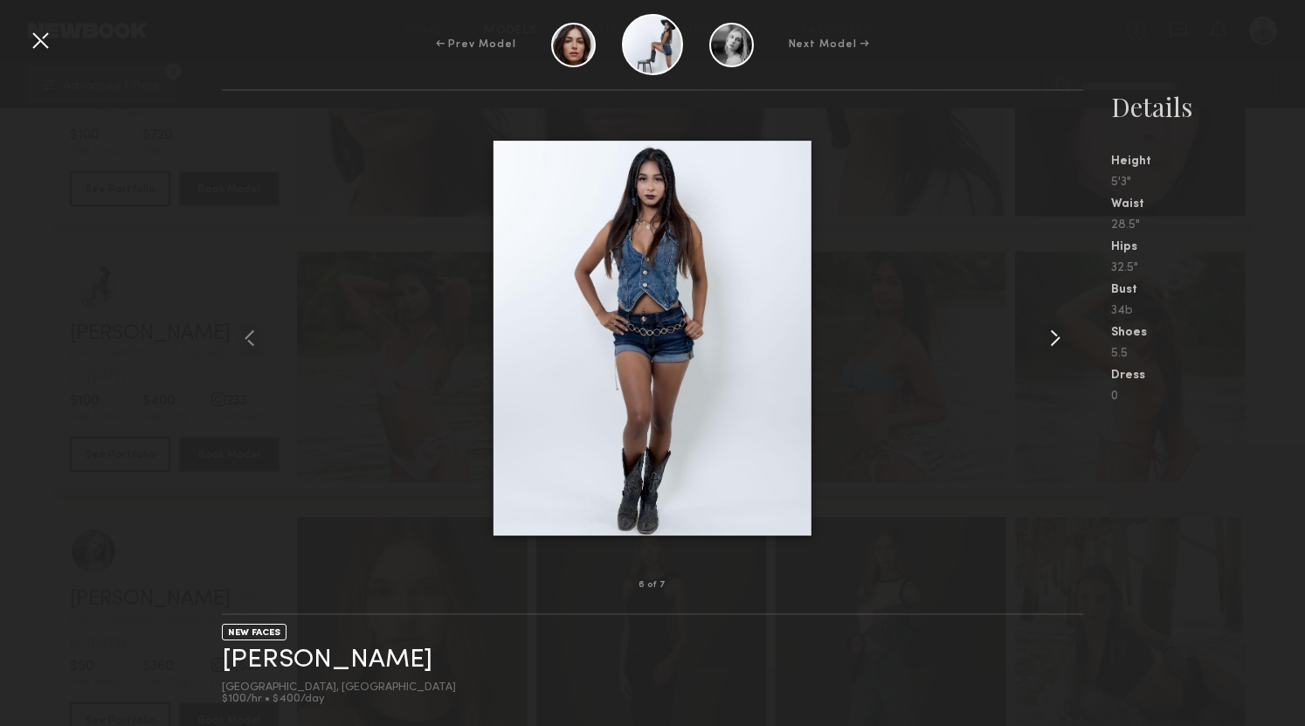
click at [1046, 340] on common-icon at bounding box center [1055, 338] width 28 height 28
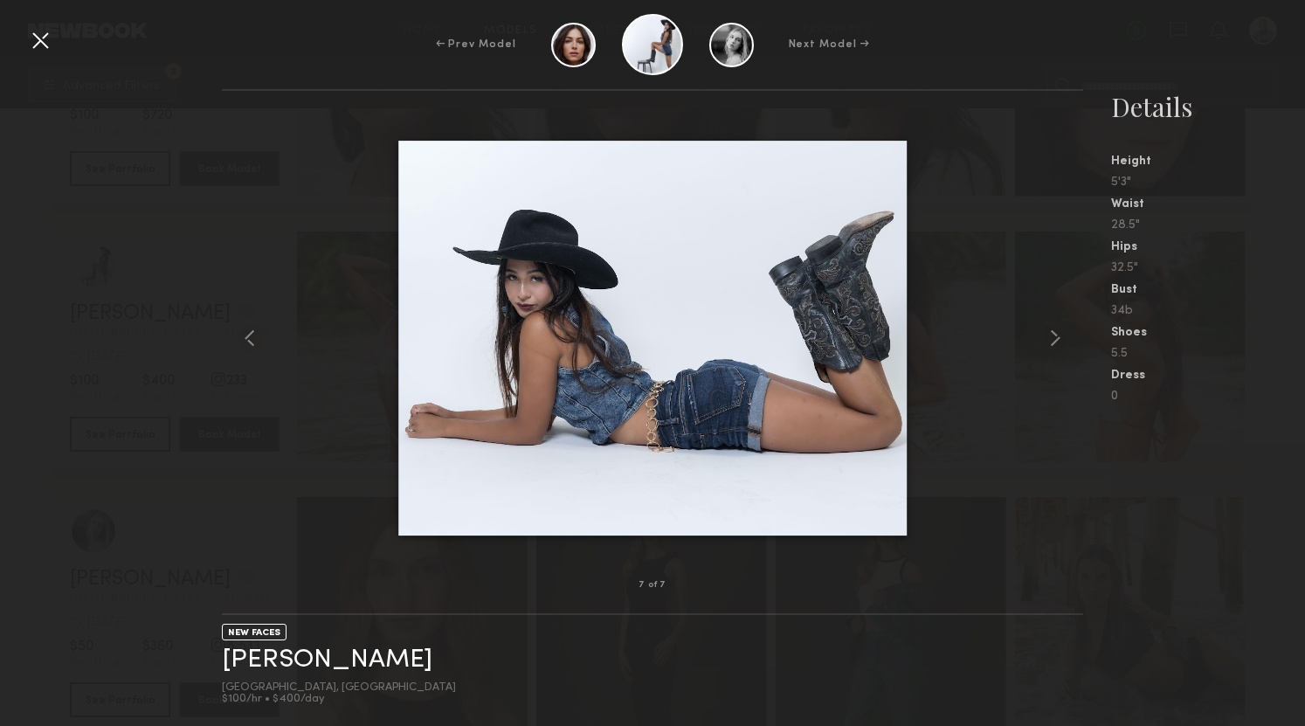
scroll to position [5353, 0]
click at [42, 45] on div at bounding box center [40, 40] width 28 height 28
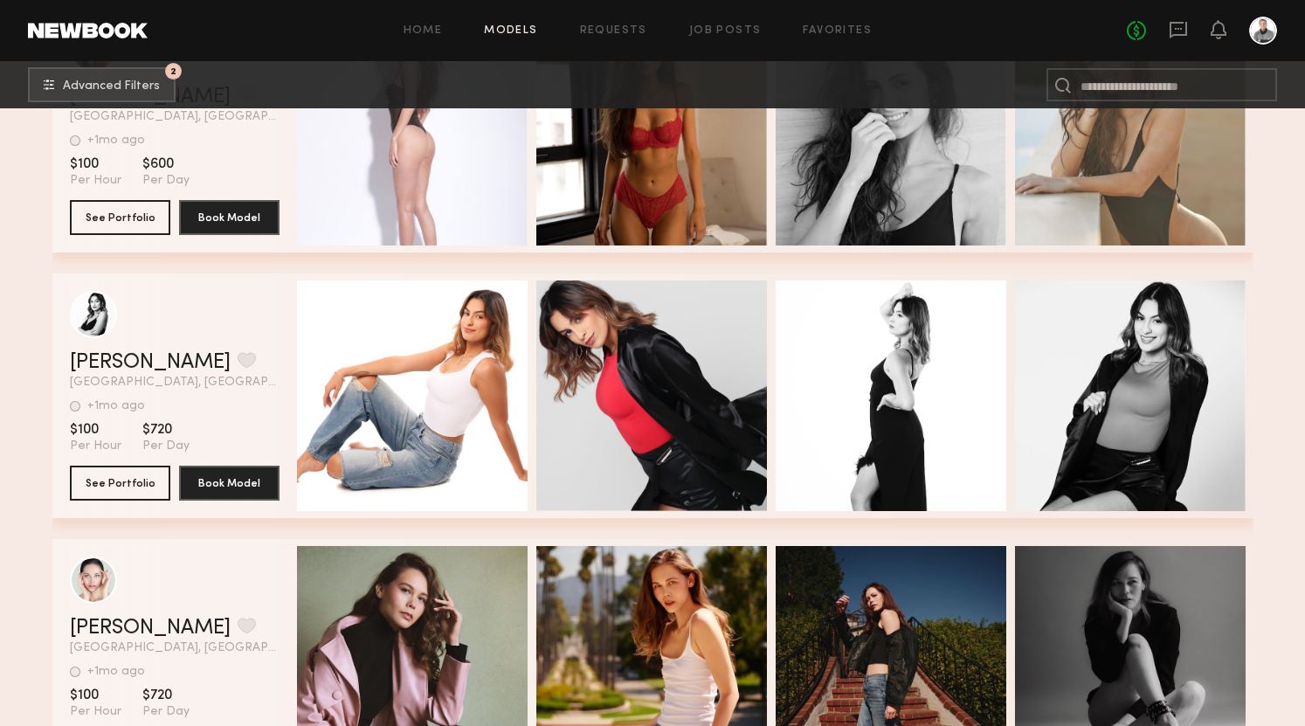
scroll to position [9428, 0]
click at [87, 480] on button "See Portfolio" at bounding box center [120, 481] width 100 height 35
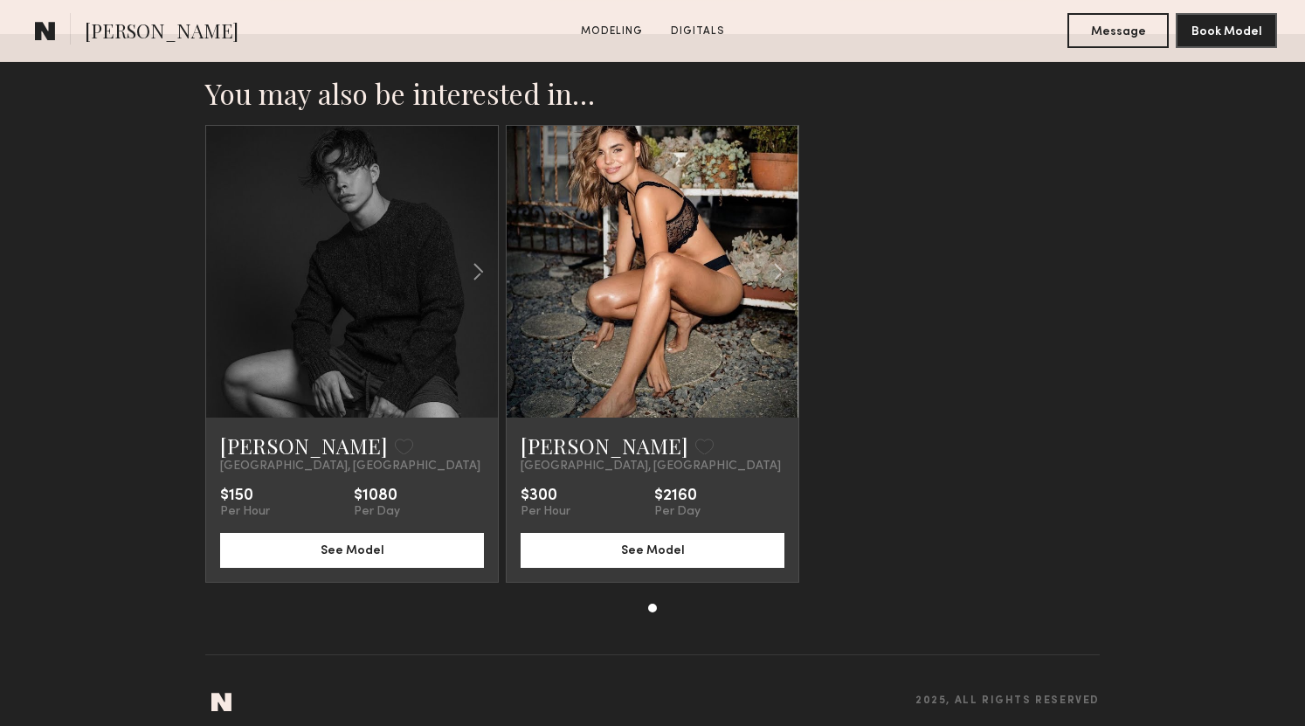
scroll to position [2419, 0]
